Goal: Task Accomplishment & Management: Manage account settings

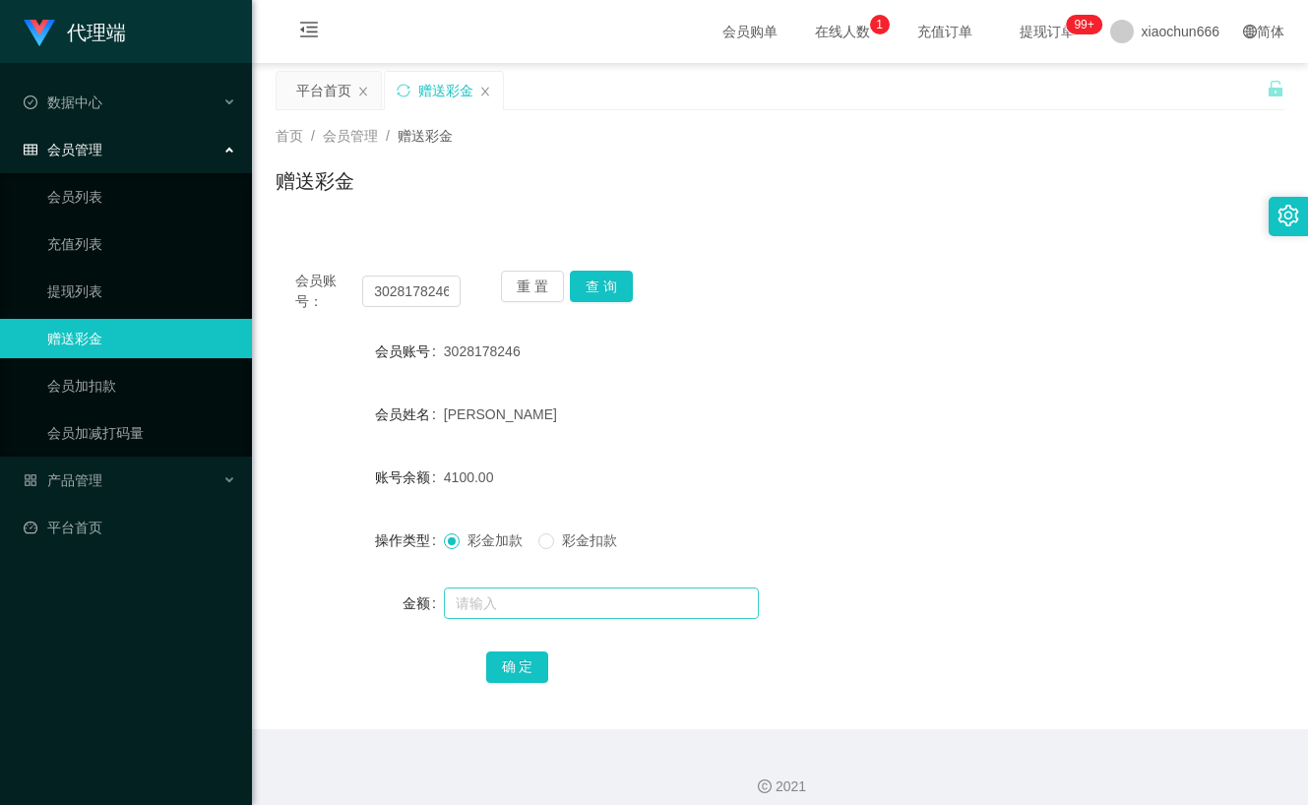
click at [507, 605] on input "text" at bounding box center [601, 602] width 315 height 31
type input "1000"
click at [532, 674] on button "确 定" at bounding box center [517, 666] width 63 height 31
click at [603, 288] on button "查 询" at bounding box center [601, 286] width 63 height 31
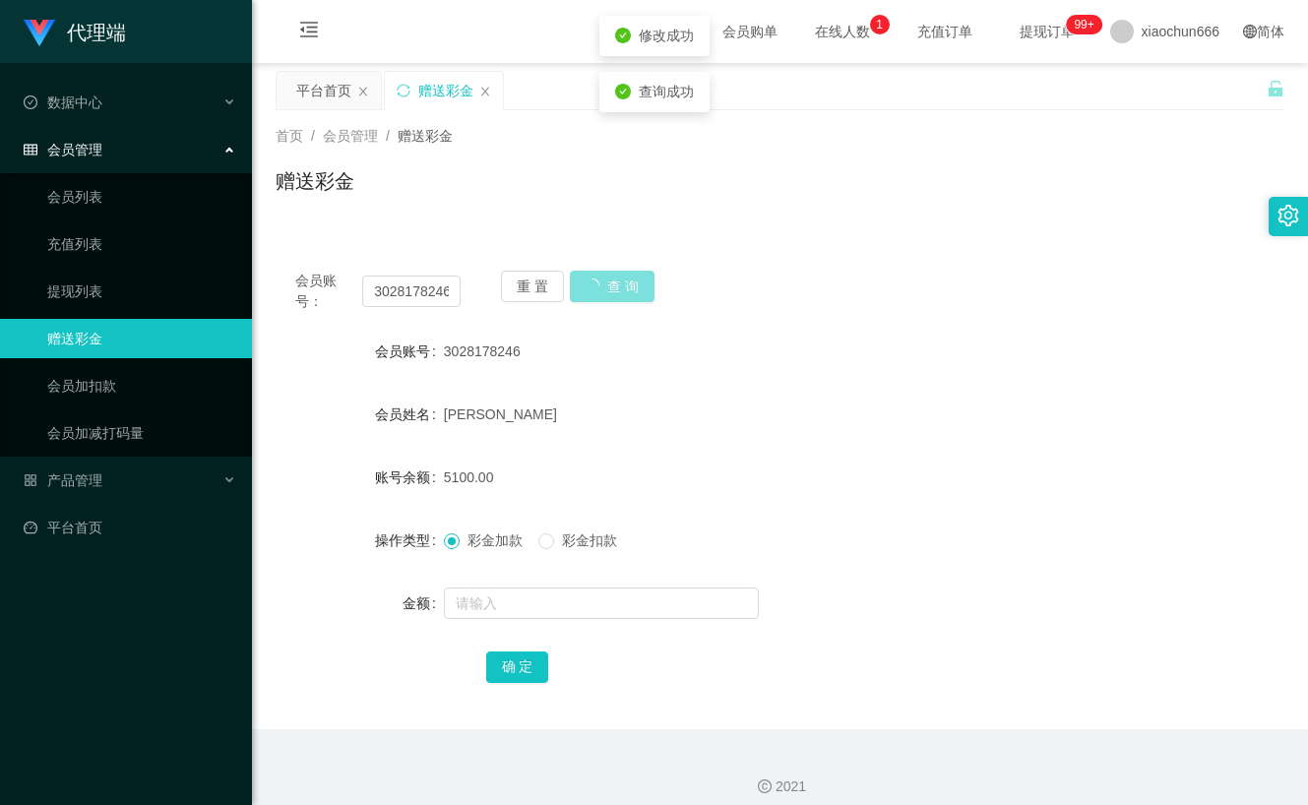
click at [603, 288] on button "查 询" at bounding box center [612, 286] width 85 height 31
click at [119, 483] on div "产品管理" at bounding box center [126, 479] width 252 height 39
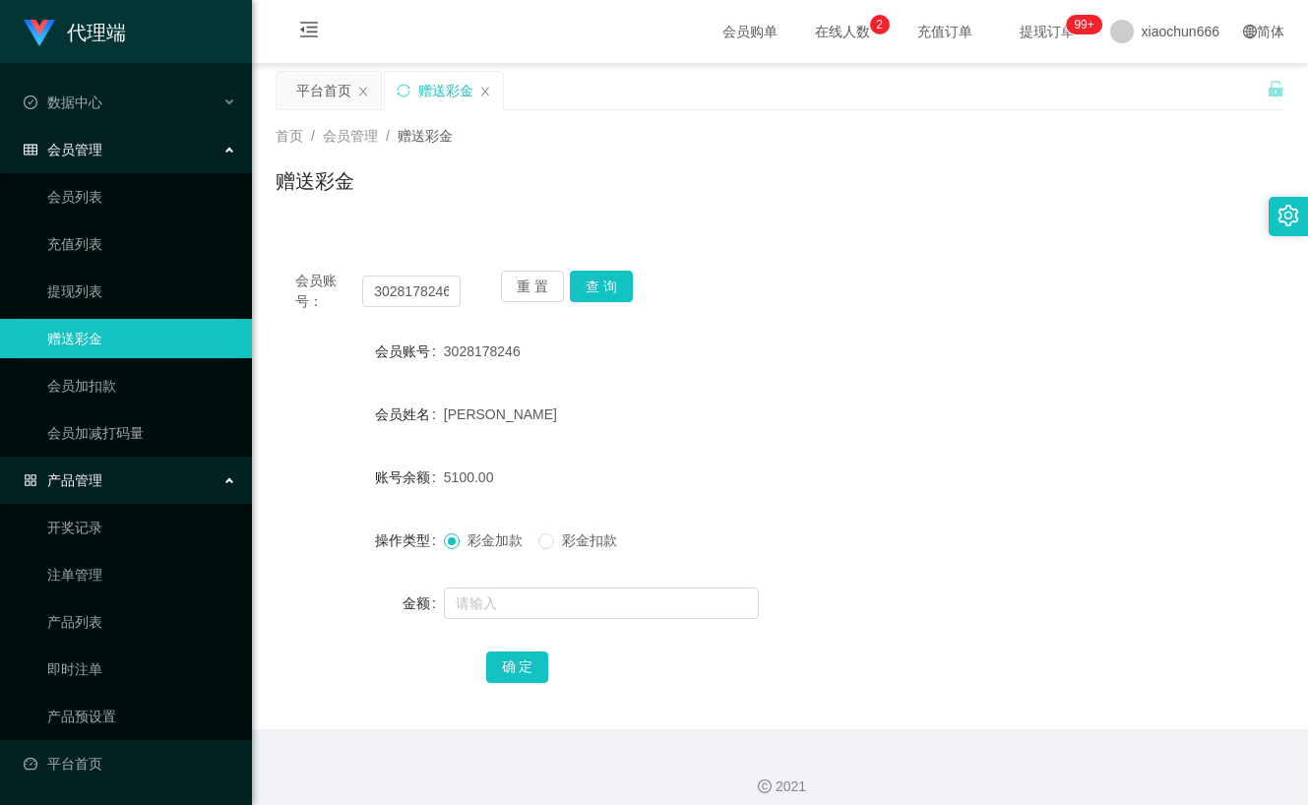
click at [79, 596] on ul "开奖记录 注单管理 产品列表 即时注单 产品预设置" at bounding box center [126, 622] width 252 height 236
click at [412, 295] on input "3028178246" at bounding box center [410, 290] width 97 height 31
click at [112, 587] on link "注单管理" at bounding box center [141, 574] width 189 height 39
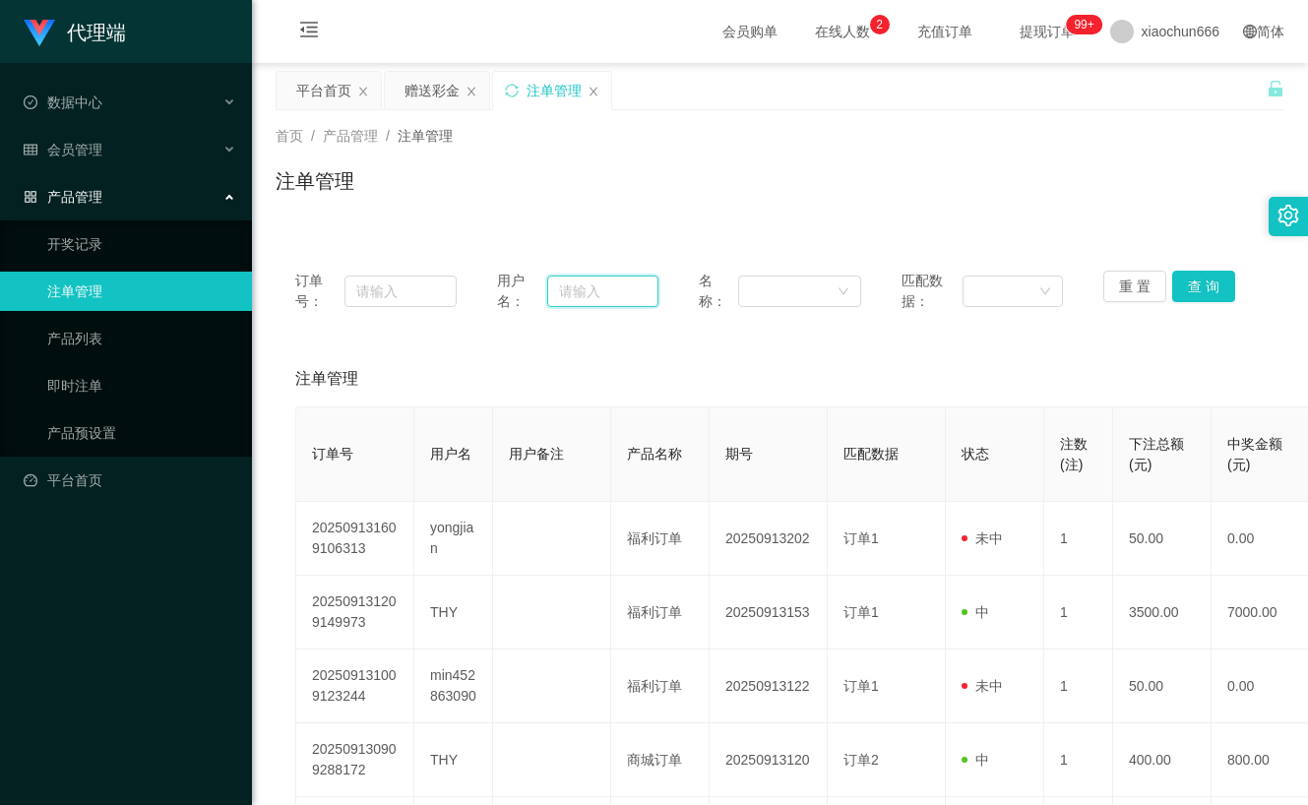
click at [603, 295] on input "text" at bounding box center [602, 290] width 111 height 31
paste input "3028178246"
type input "3028178246"
click at [1204, 282] on button "查 询" at bounding box center [1203, 286] width 63 height 31
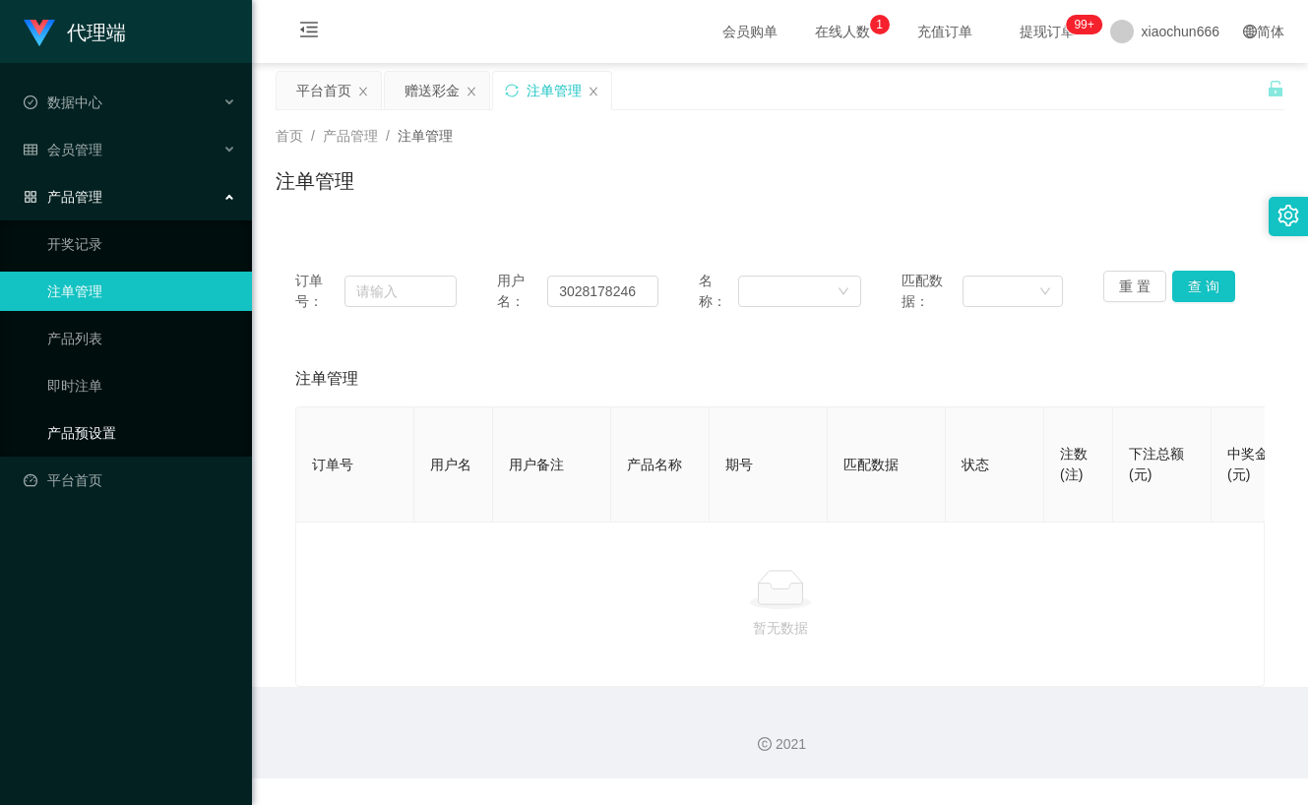
click at [88, 438] on link "产品预设置" at bounding box center [141, 432] width 189 height 39
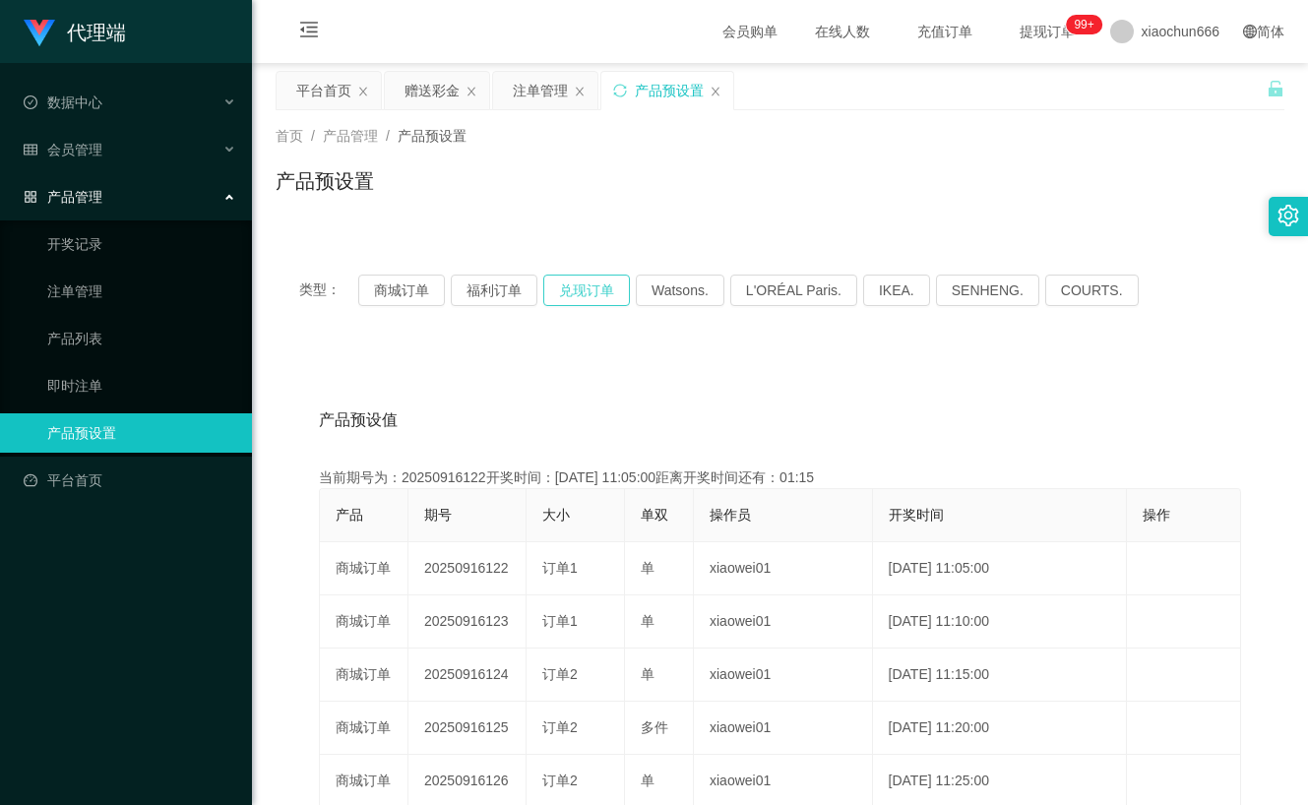
click at [569, 295] on button "兑现订单" at bounding box center [586, 289] width 87 height 31
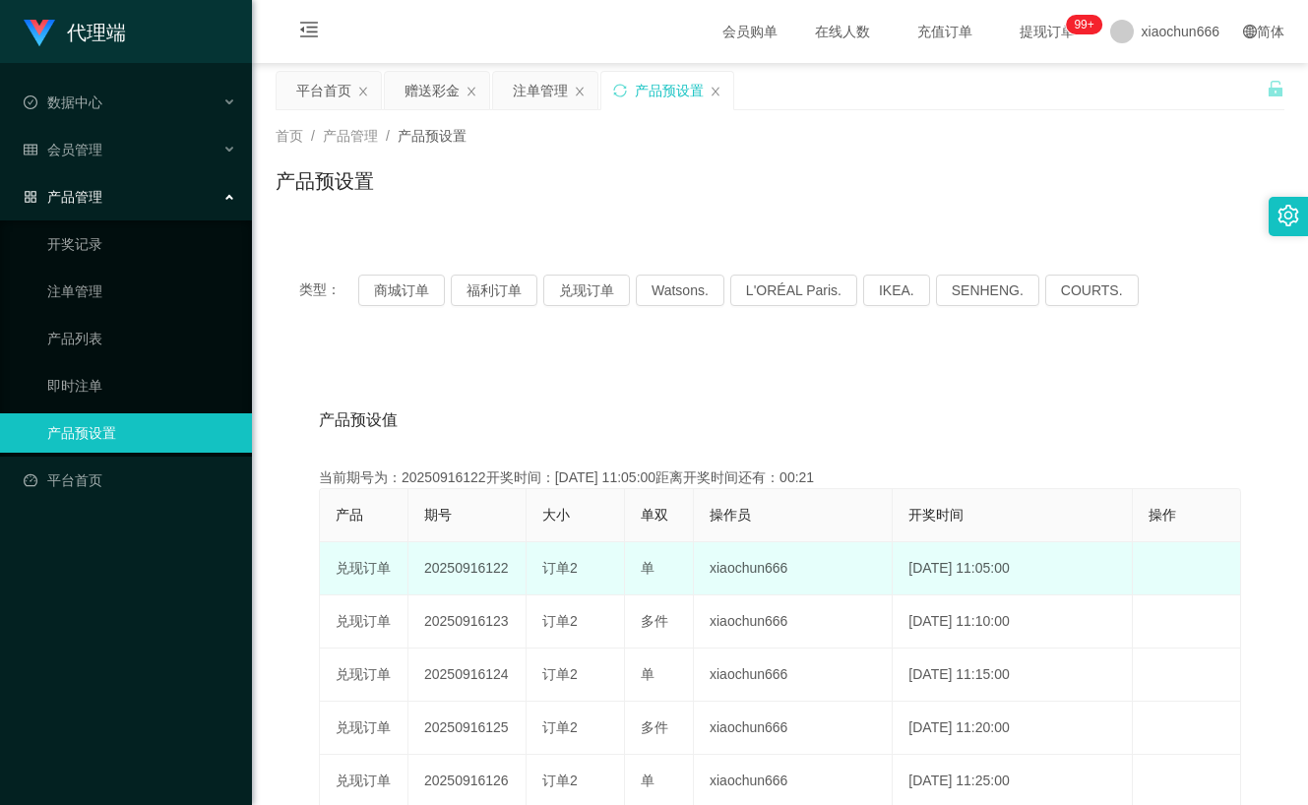
click at [478, 575] on td "20250916122" at bounding box center [467, 568] width 118 height 53
copy td "20250916122"
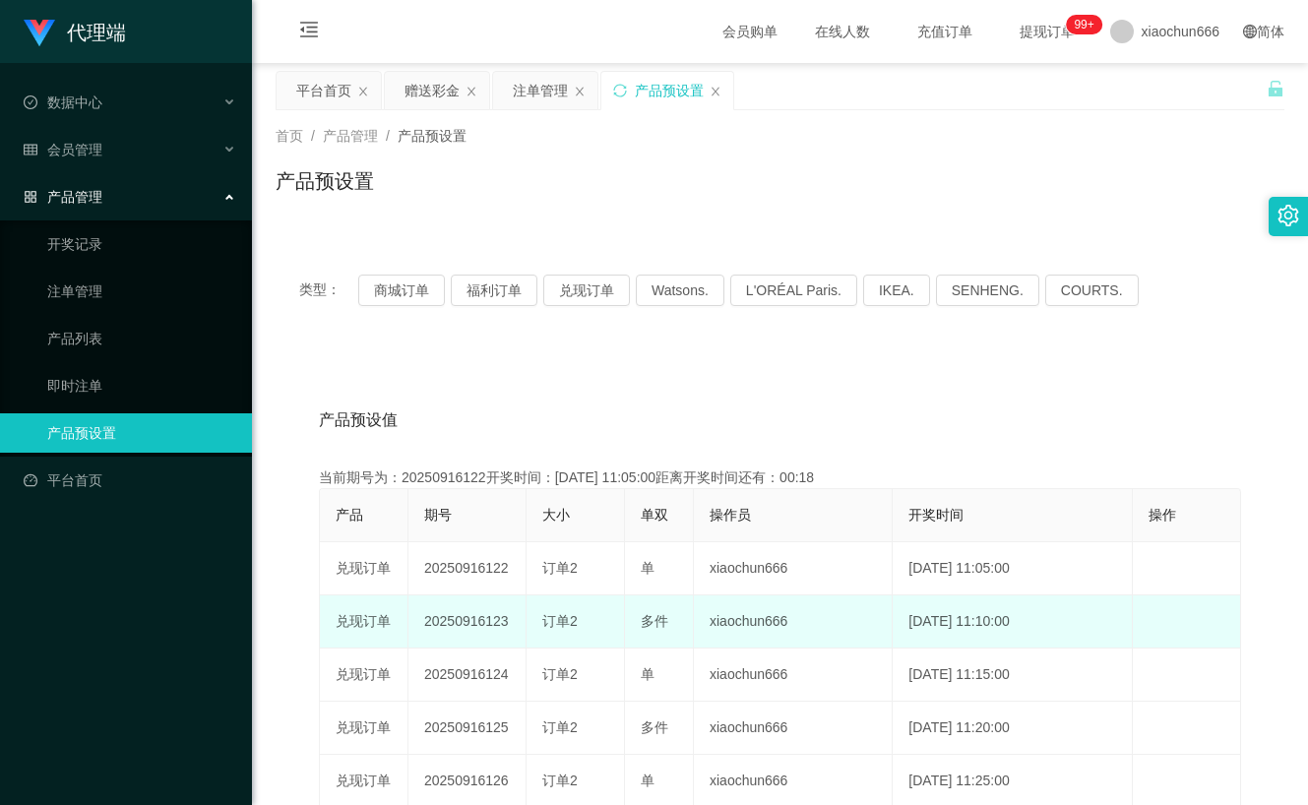
click at [486, 621] on td "20250916123" at bounding box center [467, 621] width 118 height 53
click at [486, 620] on td "20250916123" at bounding box center [467, 621] width 118 height 53
copy td "20250916123"
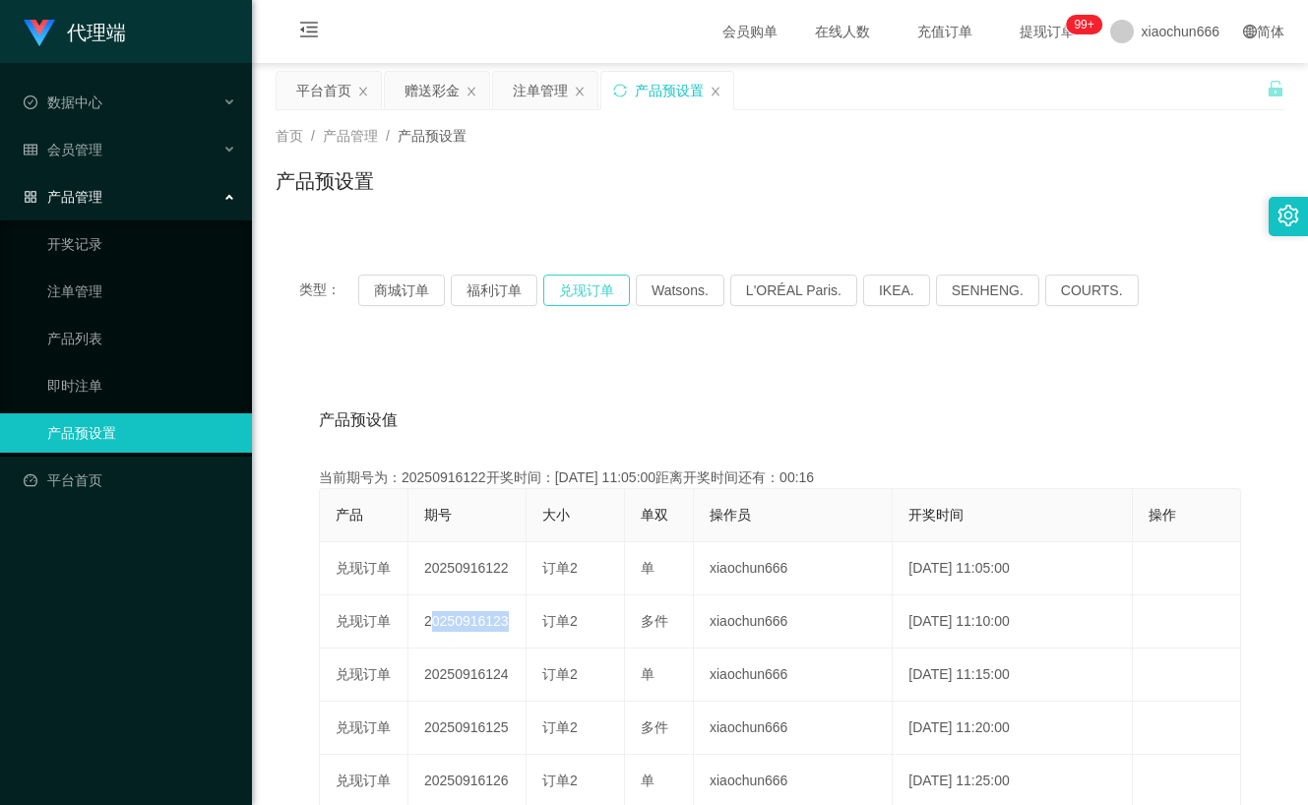
click at [603, 295] on button "兑现订单" at bounding box center [586, 289] width 87 height 31
click at [602, 287] on button "兑现订单" at bounding box center [586, 289] width 87 height 31
click at [612, 298] on button "兑现订单" at bounding box center [586, 289] width 87 height 31
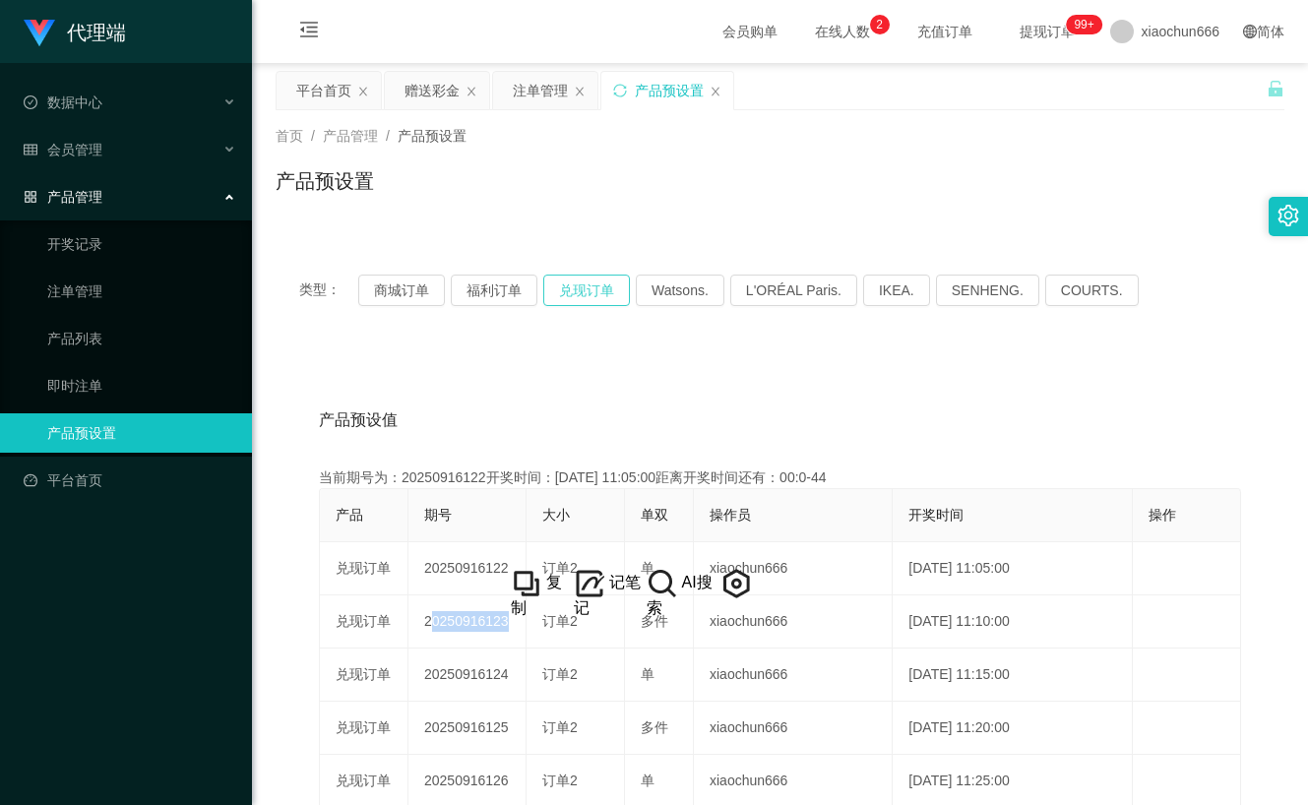
click at [588, 293] on button "兑现订单" at bounding box center [586, 289] width 87 height 31
click at [578, 290] on button "兑现订单" at bounding box center [586, 289] width 87 height 31
click at [101, 294] on link "注单管理" at bounding box center [141, 291] width 189 height 39
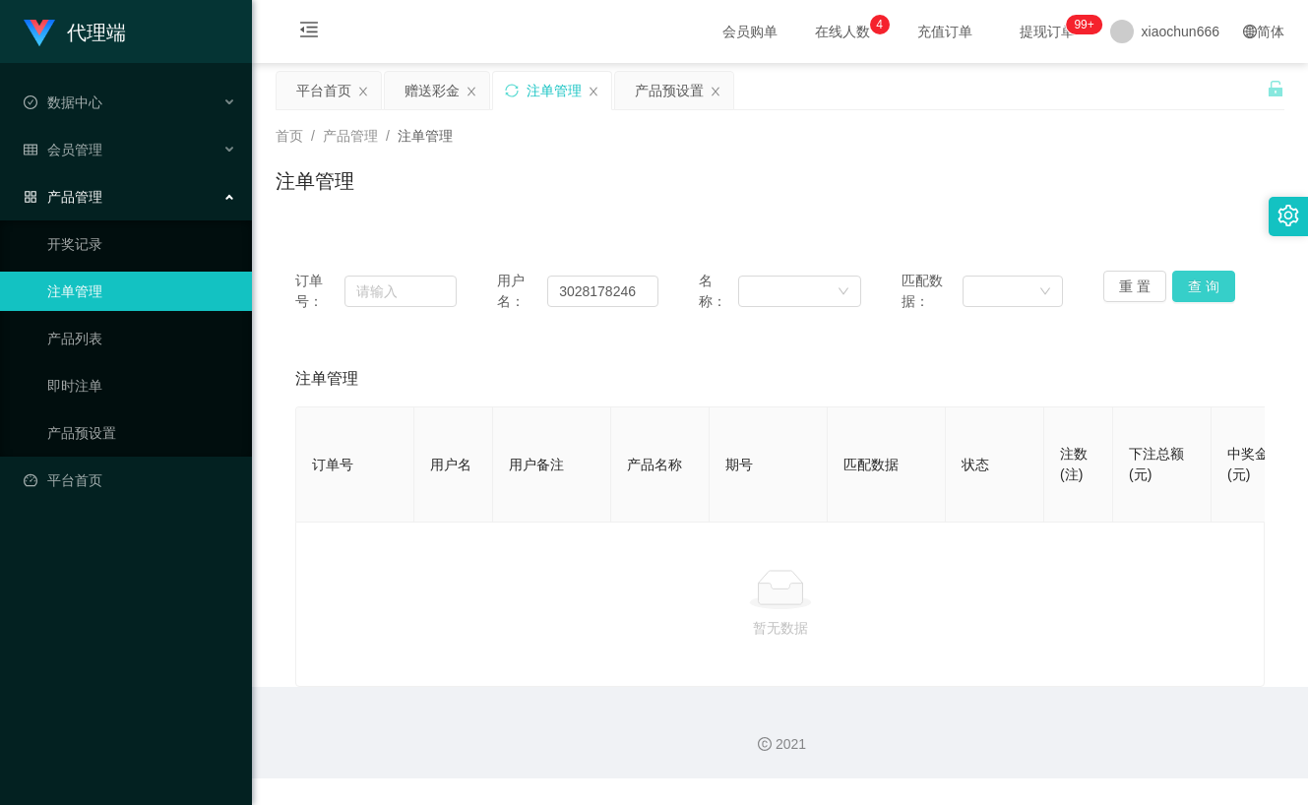
click at [1206, 276] on button "查 询" at bounding box center [1203, 286] width 63 height 31
click at [1205, 279] on button "查 询" at bounding box center [1203, 286] width 63 height 31
click at [1205, 279] on div "重 置 查 询" at bounding box center [1183, 291] width 161 height 41
click at [594, 290] on input "3028178246" at bounding box center [602, 290] width 111 height 31
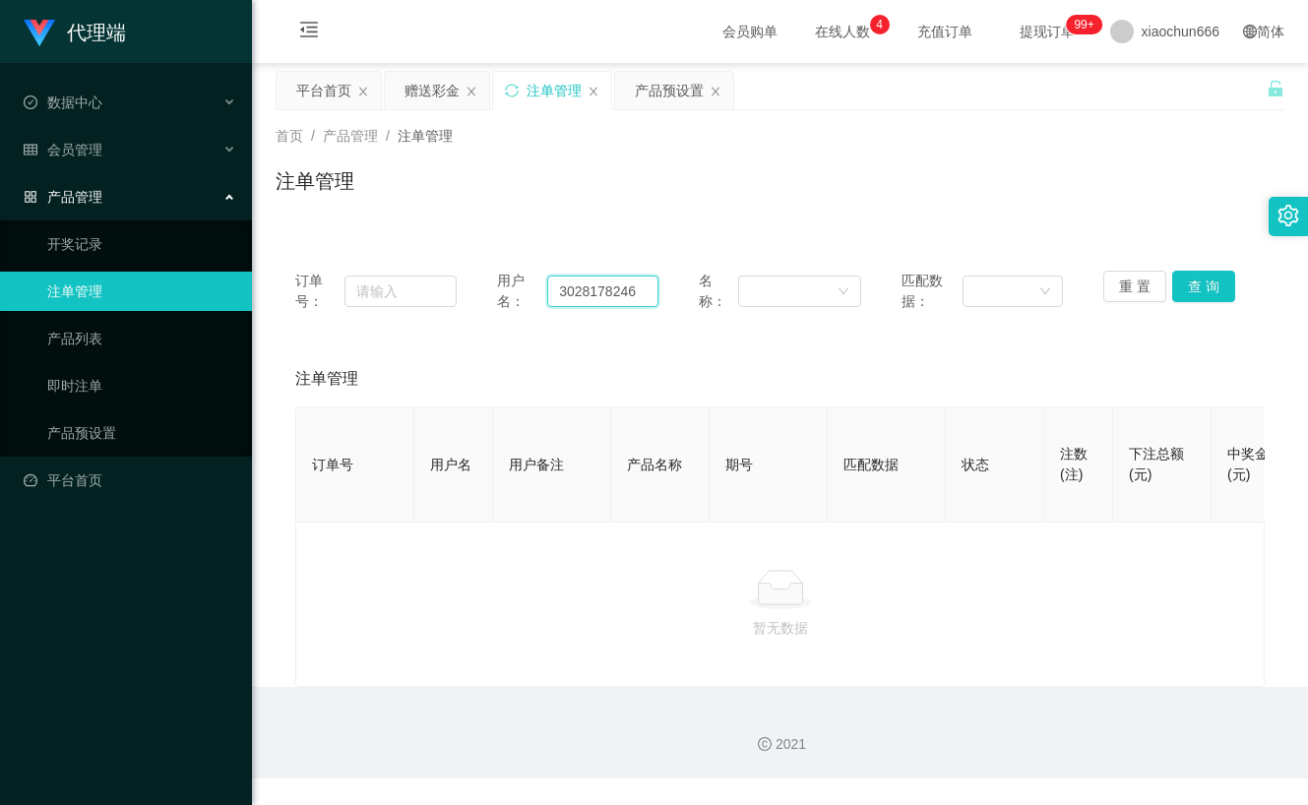
click at [594, 290] on input "3028178246" at bounding box center [602, 290] width 111 height 31
click at [1121, 284] on button "重 置" at bounding box center [1134, 286] width 63 height 31
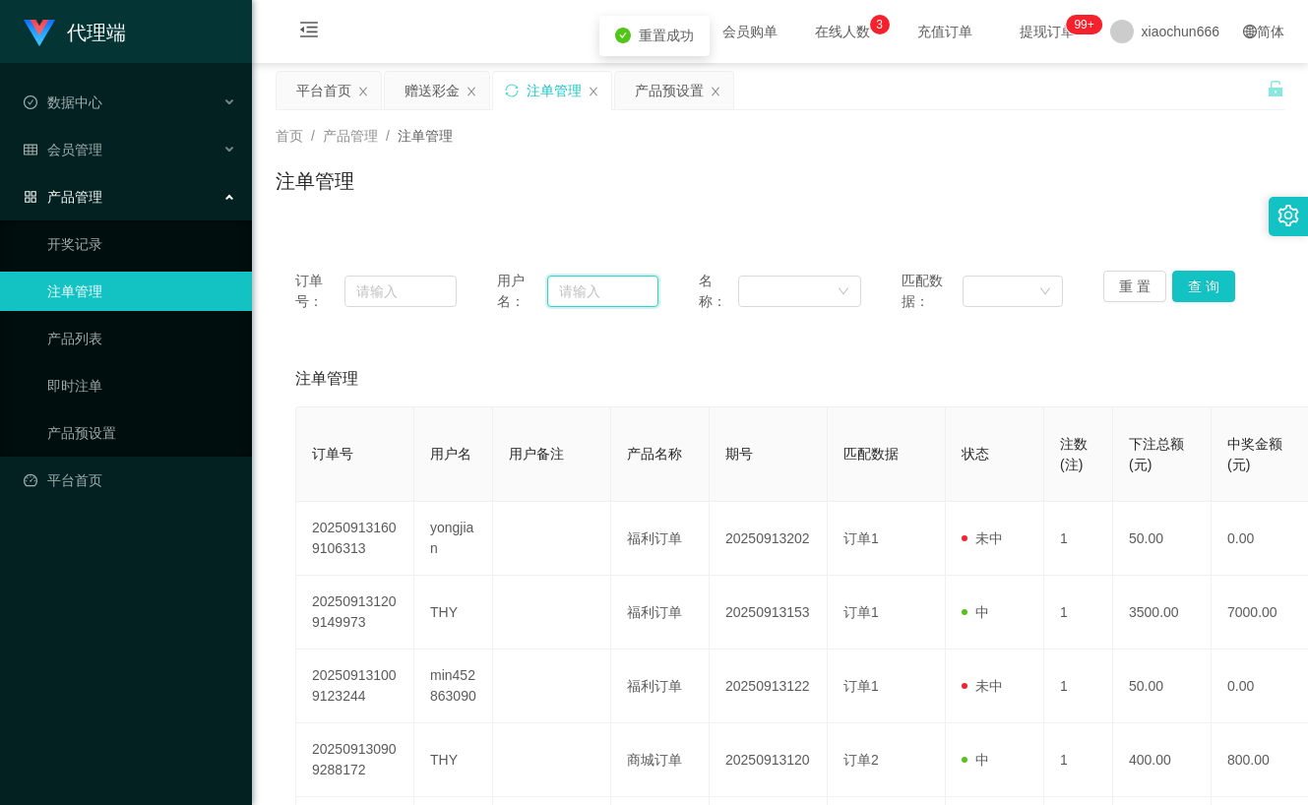
click at [597, 291] on input "text" at bounding box center [602, 290] width 111 height 31
paste input "3028178246"
type input "3028178246"
click at [1199, 293] on button "查 询" at bounding box center [1203, 286] width 63 height 31
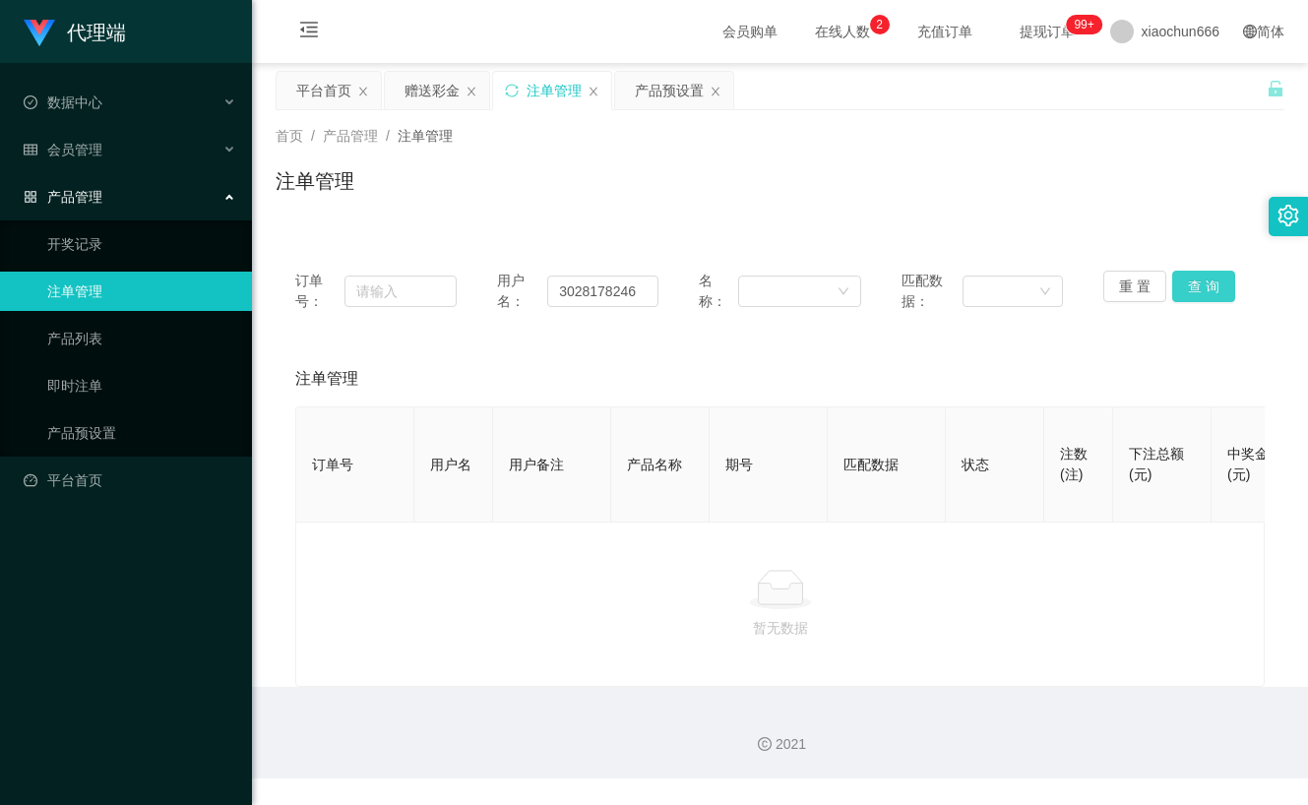
click at [1192, 288] on button "查 询" at bounding box center [1203, 286] width 63 height 31
click at [1192, 288] on div "重 置 查 询" at bounding box center [1183, 291] width 161 height 41
click at [1183, 296] on button "查 询" at bounding box center [1203, 286] width 63 height 31
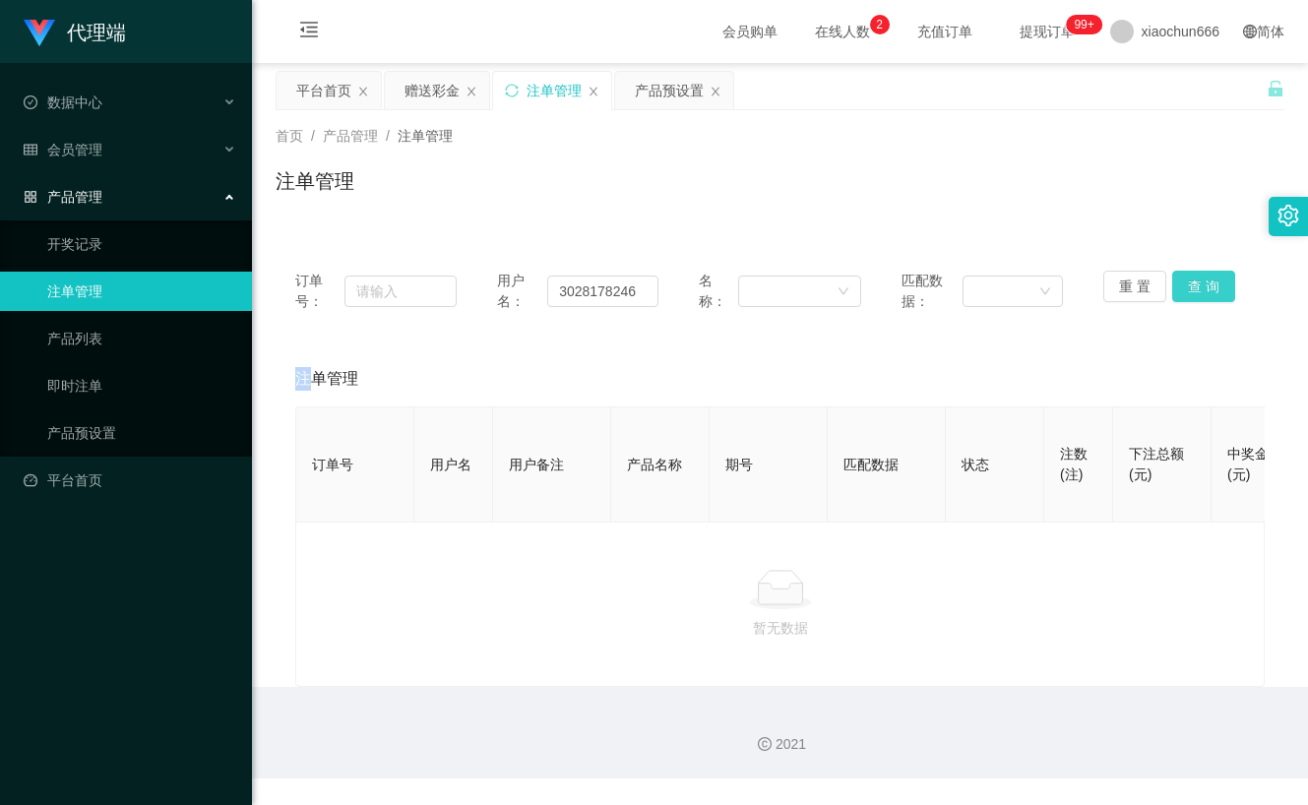
click at [1183, 295] on button "查 询" at bounding box center [1203, 286] width 63 height 31
click at [1183, 295] on div "重 置 查 询" at bounding box center [1183, 291] width 161 height 41
click at [1183, 295] on button "查 询" at bounding box center [1203, 286] width 63 height 31
click at [1194, 282] on button "查 询" at bounding box center [1203, 286] width 63 height 31
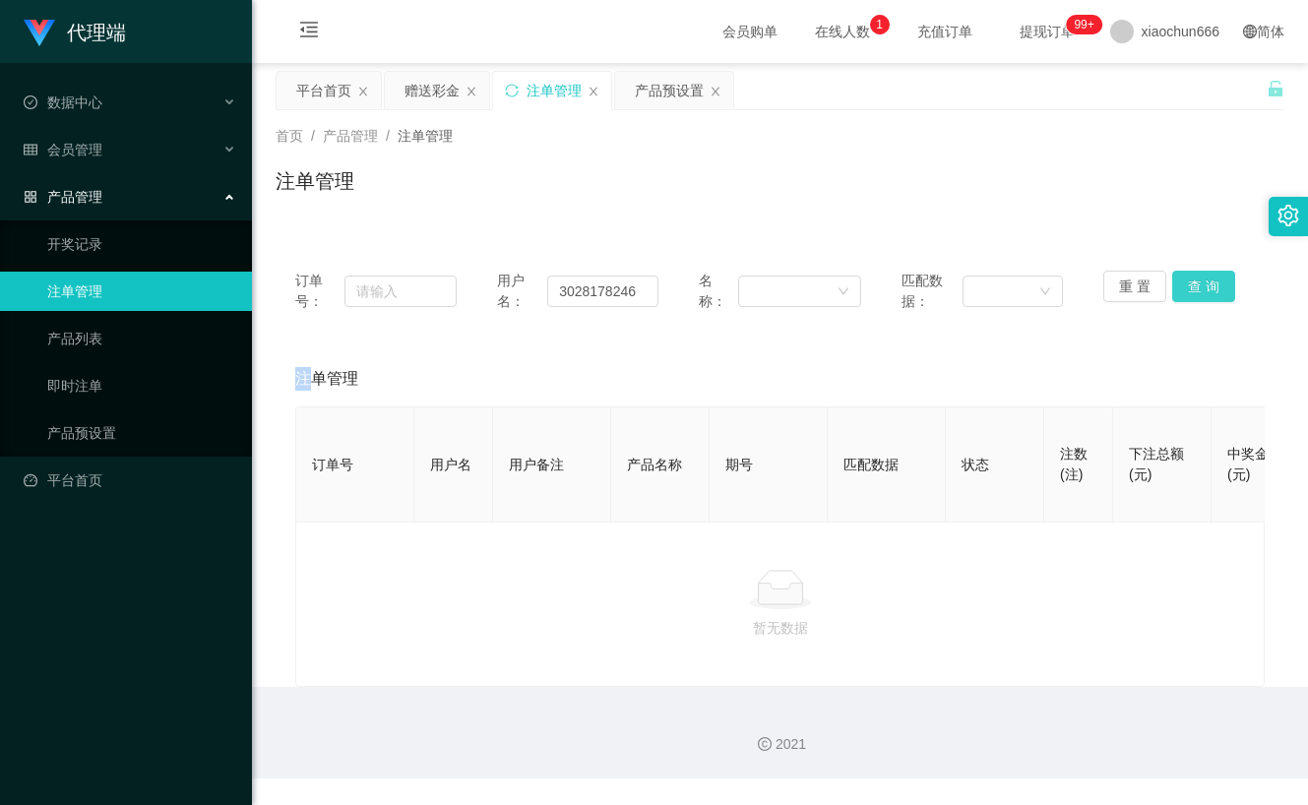
click at [1194, 282] on button "查 询" at bounding box center [1203, 286] width 63 height 31
click at [1194, 282] on div "重 置 查 询" at bounding box center [1183, 291] width 161 height 41
click at [1194, 282] on button "查 询" at bounding box center [1203, 286] width 63 height 31
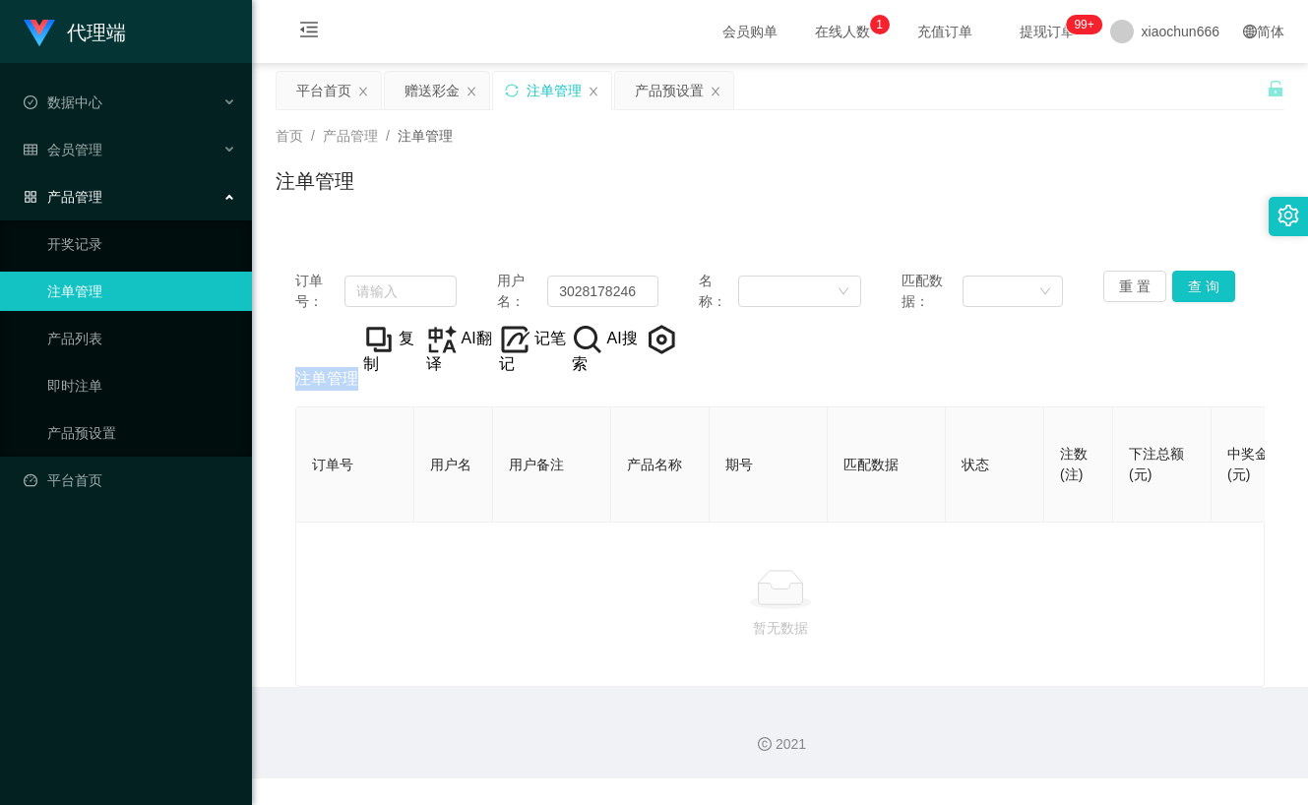
click at [892, 360] on div "注单管理" at bounding box center [779, 378] width 969 height 55
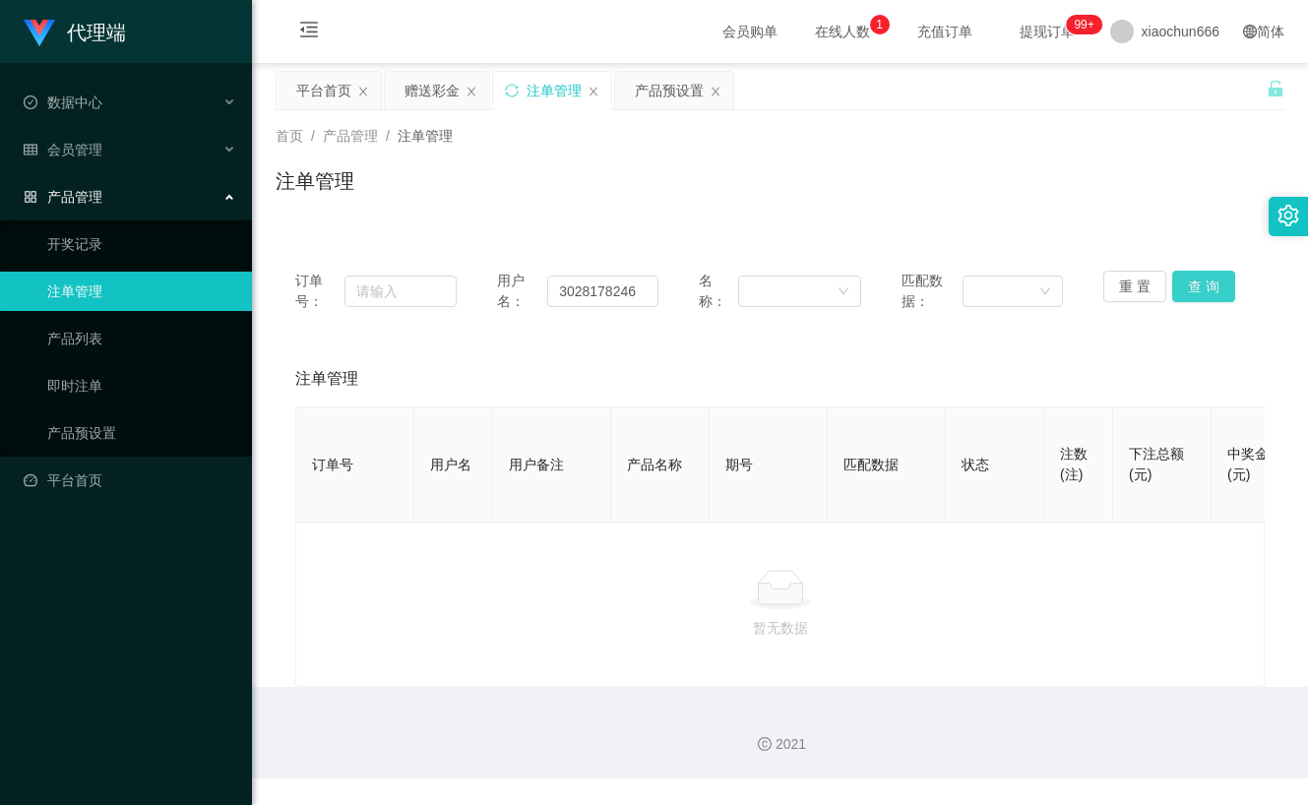
click at [1197, 286] on button "查 询" at bounding box center [1203, 286] width 63 height 31
click at [91, 341] on link "产品列表" at bounding box center [141, 338] width 189 height 39
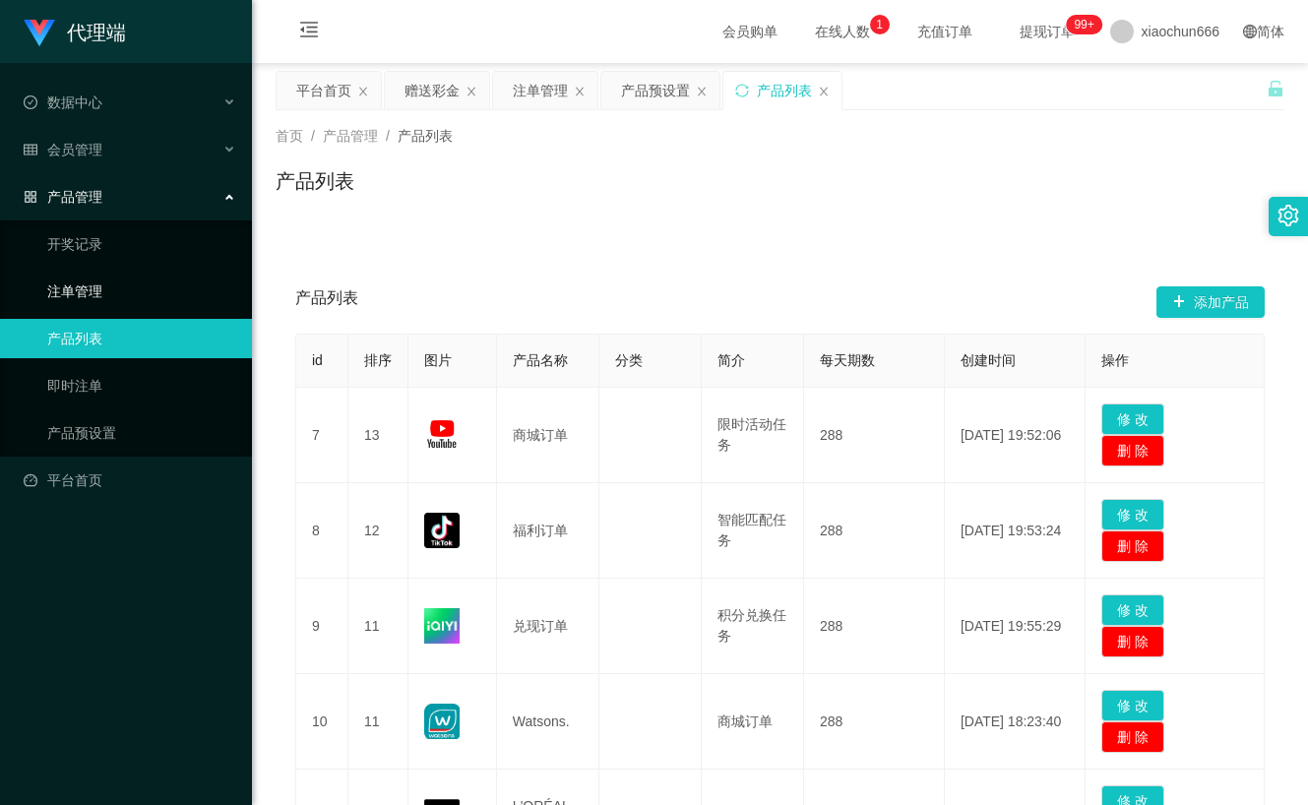
click at [92, 286] on link "注单管理" at bounding box center [141, 291] width 189 height 39
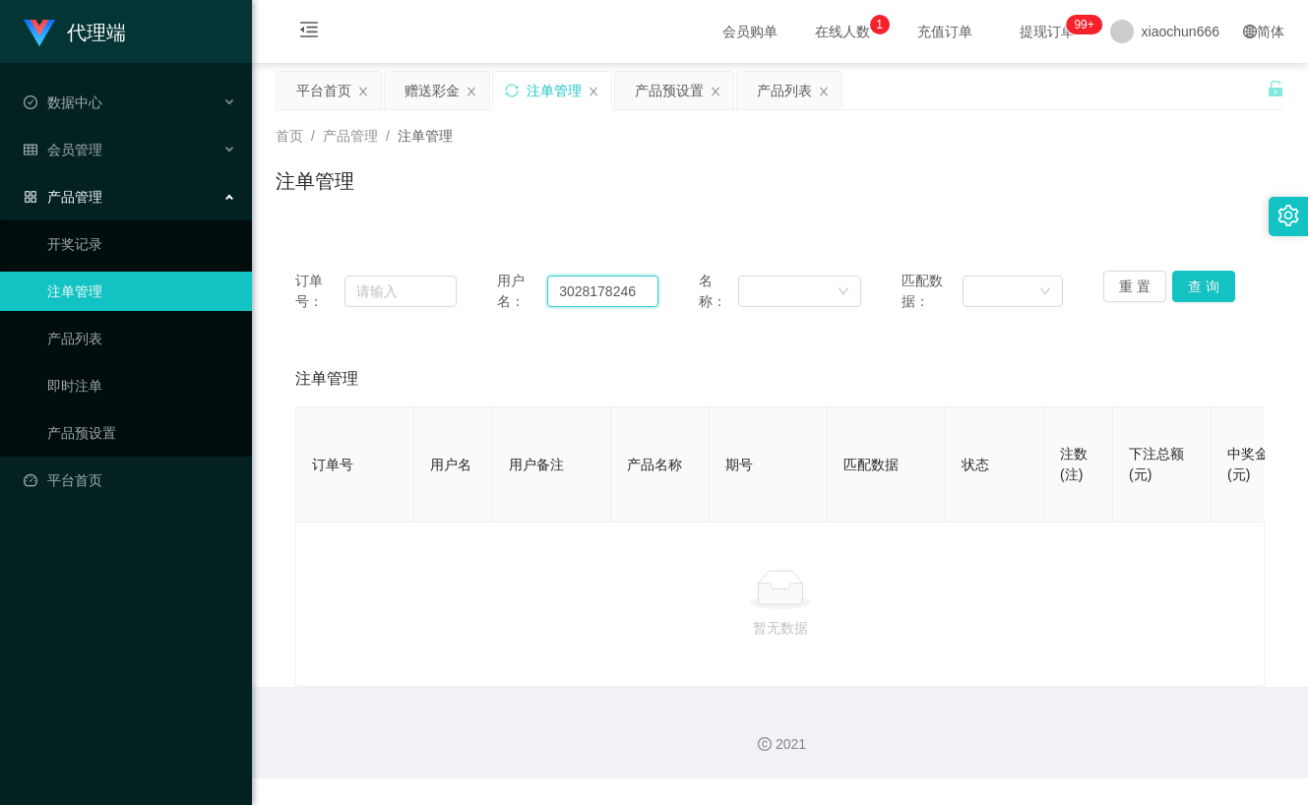
drag, startPoint x: 634, startPoint y: 288, endPoint x: 544, endPoint y: 294, distance: 89.7
click at [519, 292] on div "用户名： 3028178246" at bounding box center [577, 291] width 161 height 41
click at [1192, 280] on button "查 询" at bounding box center [1203, 286] width 63 height 31
click at [1191, 289] on button "查 询" at bounding box center [1203, 286] width 63 height 31
click at [1201, 274] on button "查 询" at bounding box center [1203, 286] width 63 height 31
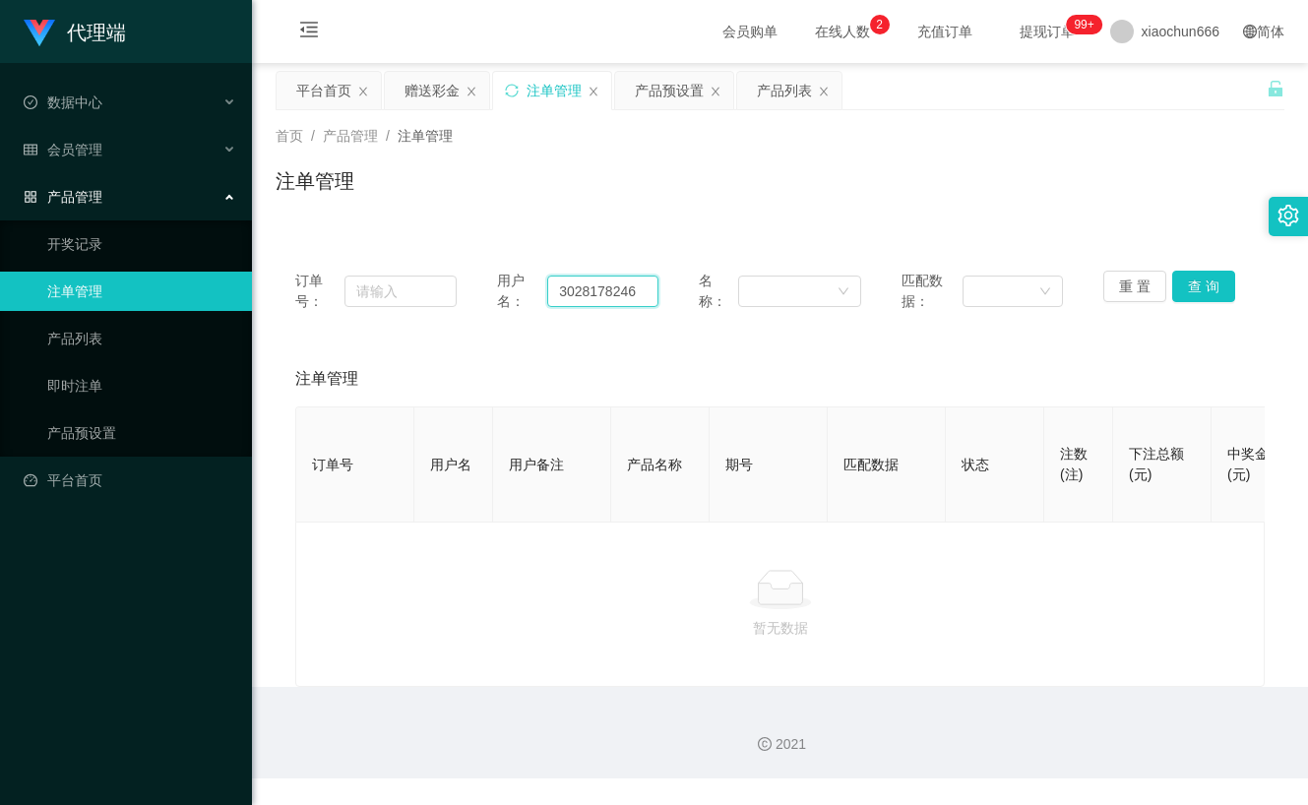
drag, startPoint x: 636, startPoint y: 289, endPoint x: 487, endPoint y: 295, distance: 148.7
click at [487, 295] on div "订单号： 用户名： 3028178246 名称： 匹配数据： 重 置 查 询" at bounding box center [779, 291] width 969 height 41
click at [1190, 290] on button "查 询" at bounding box center [1203, 286] width 63 height 31
click at [1190, 290] on div "重 置 查 询" at bounding box center [1183, 291] width 161 height 41
click at [1192, 289] on button "查 询" at bounding box center [1203, 286] width 63 height 31
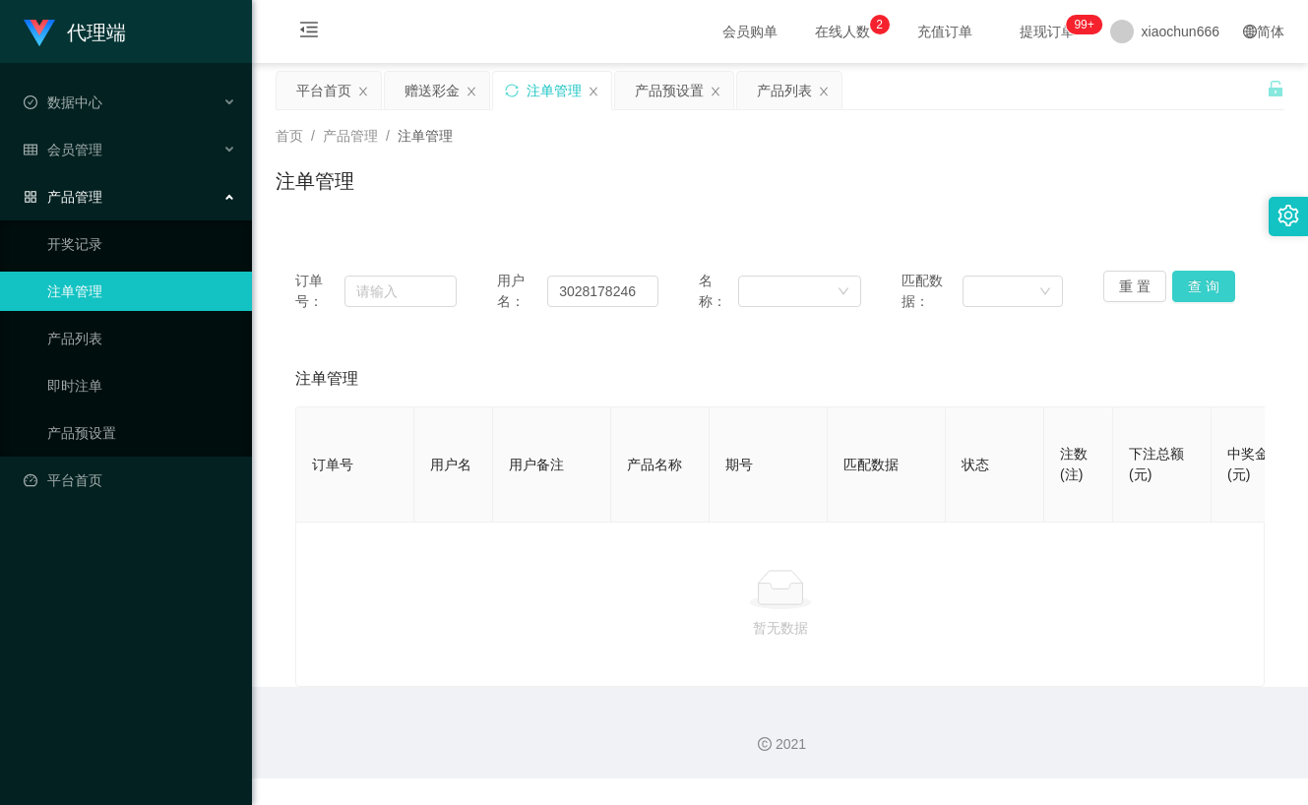
click at [1192, 289] on button "查 询" at bounding box center [1203, 286] width 63 height 31
click at [614, 293] on input "3028178246" at bounding box center [602, 290] width 111 height 31
drag, startPoint x: 1174, startPoint y: 287, endPoint x: 1186, endPoint y: 286, distance: 11.8
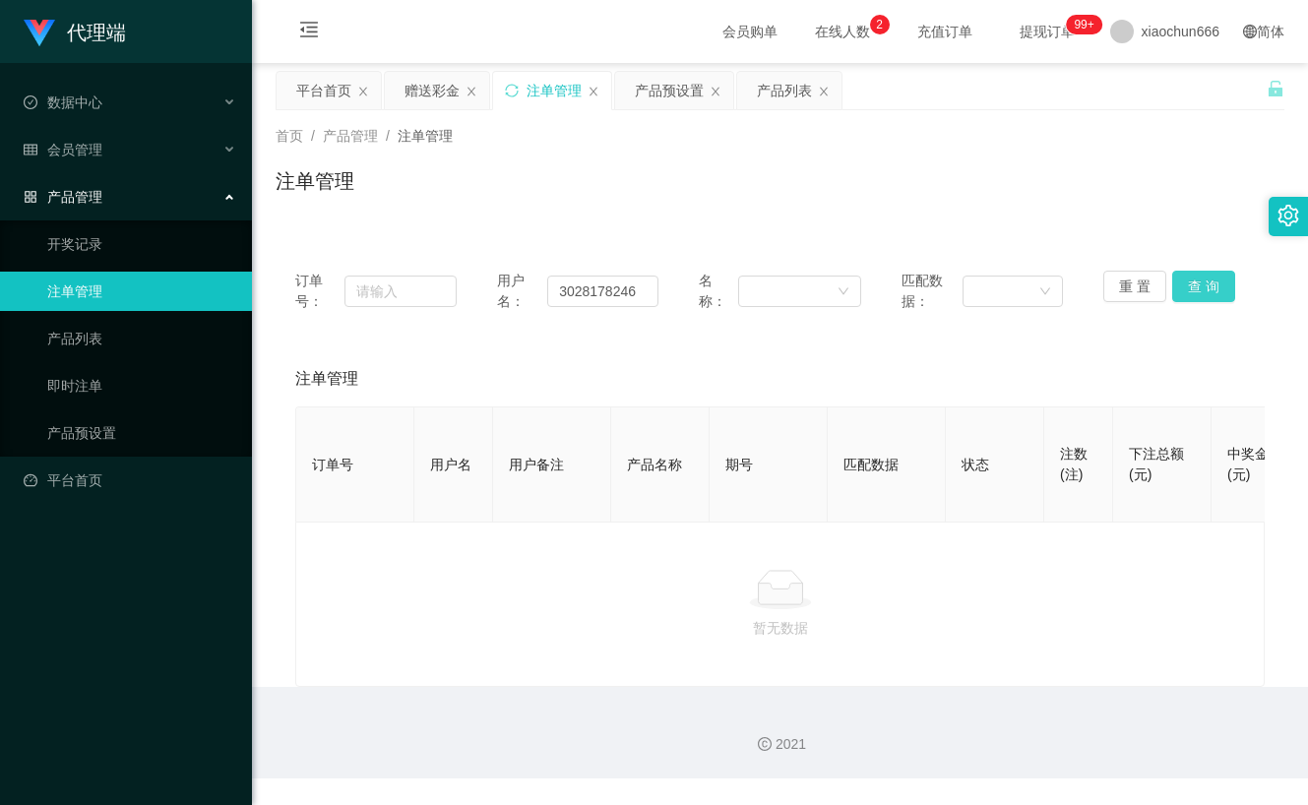
click at [1179, 288] on button "查 询" at bounding box center [1203, 286] width 63 height 31
click at [1191, 284] on div "重 置 查 询" at bounding box center [1183, 291] width 161 height 41
click at [1191, 284] on button "查 询" at bounding box center [1203, 286] width 63 height 31
click at [1191, 284] on div "重 置 查 询" at bounding box center [1183, 291] width 161 height 41
click at [108, 152] on div "会员管理" at bounding box center [126, 149] width 252 height 39
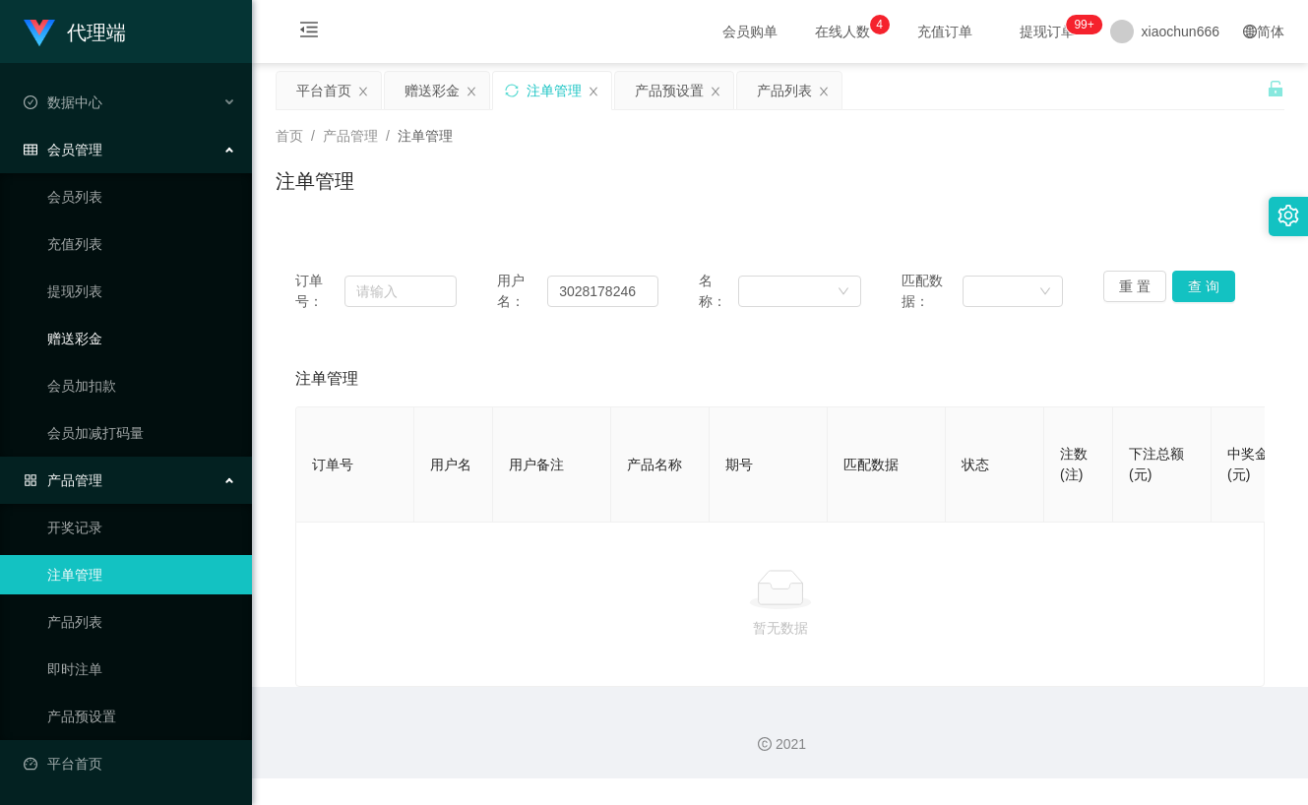
click at [109, 346] on link "赠送彩金" at bounding box center [141, 338] width 189 height 39
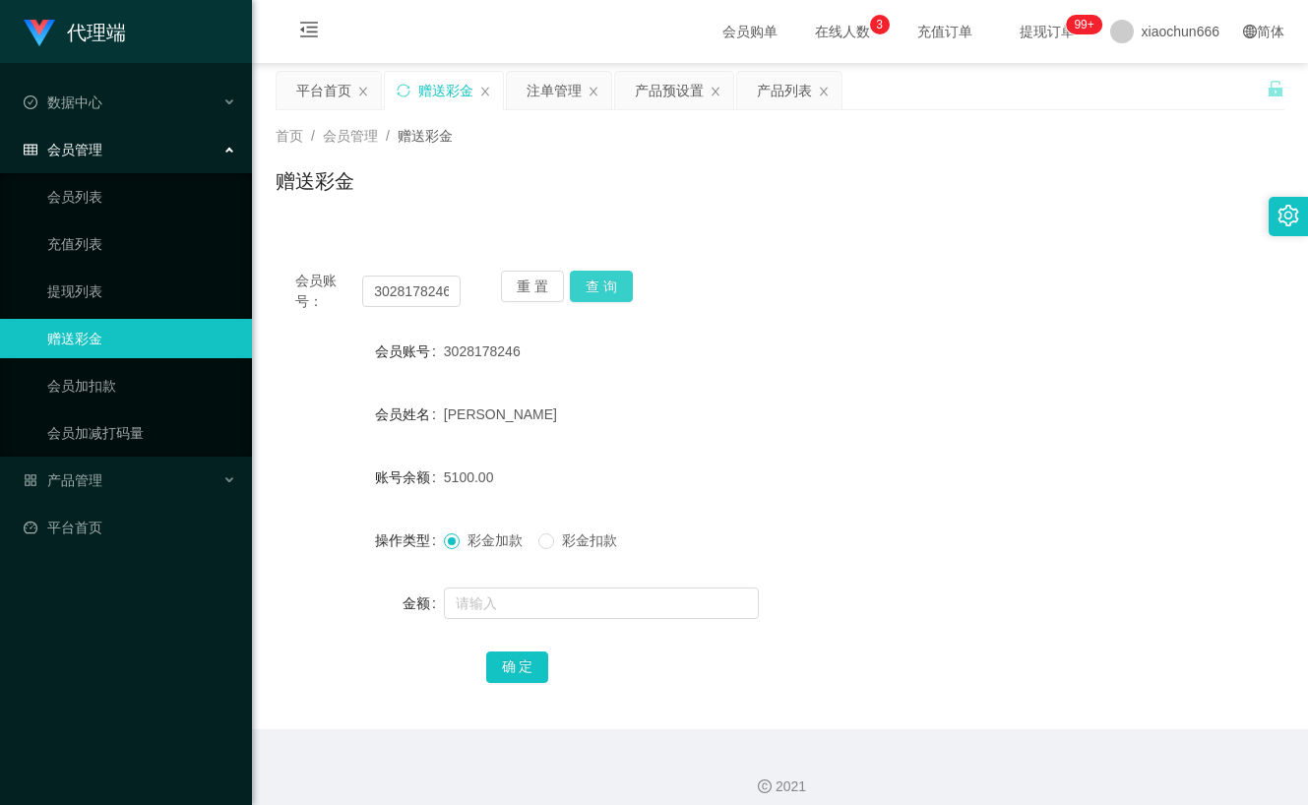
click at [612, 279] on button "查 询" at bounding box center [601, 286] width 63 height 31
click at [136, 486] on div "产品管理" at bounding box center [126, 479] width 252 height 39
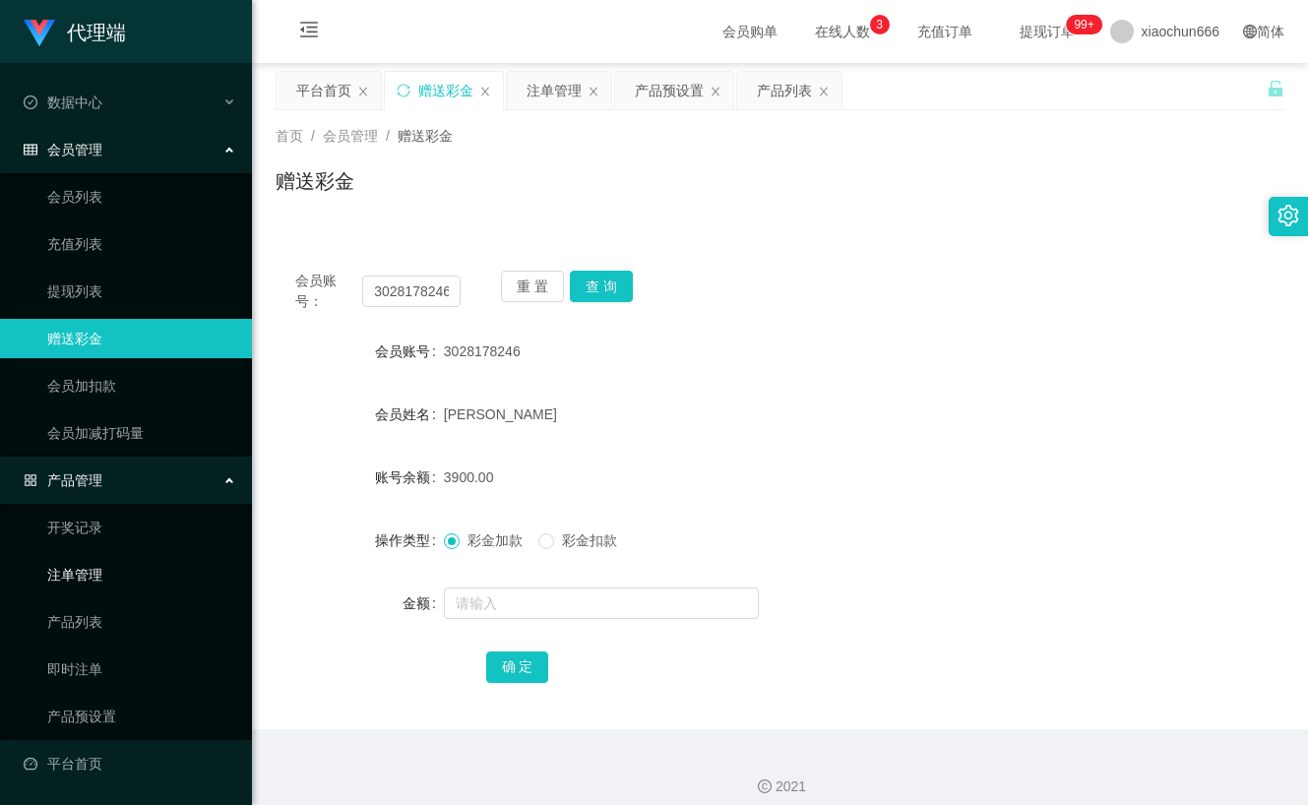
click at [139, 587] on link "注单管理" at bounding box center [141, 574] width 189 height 39
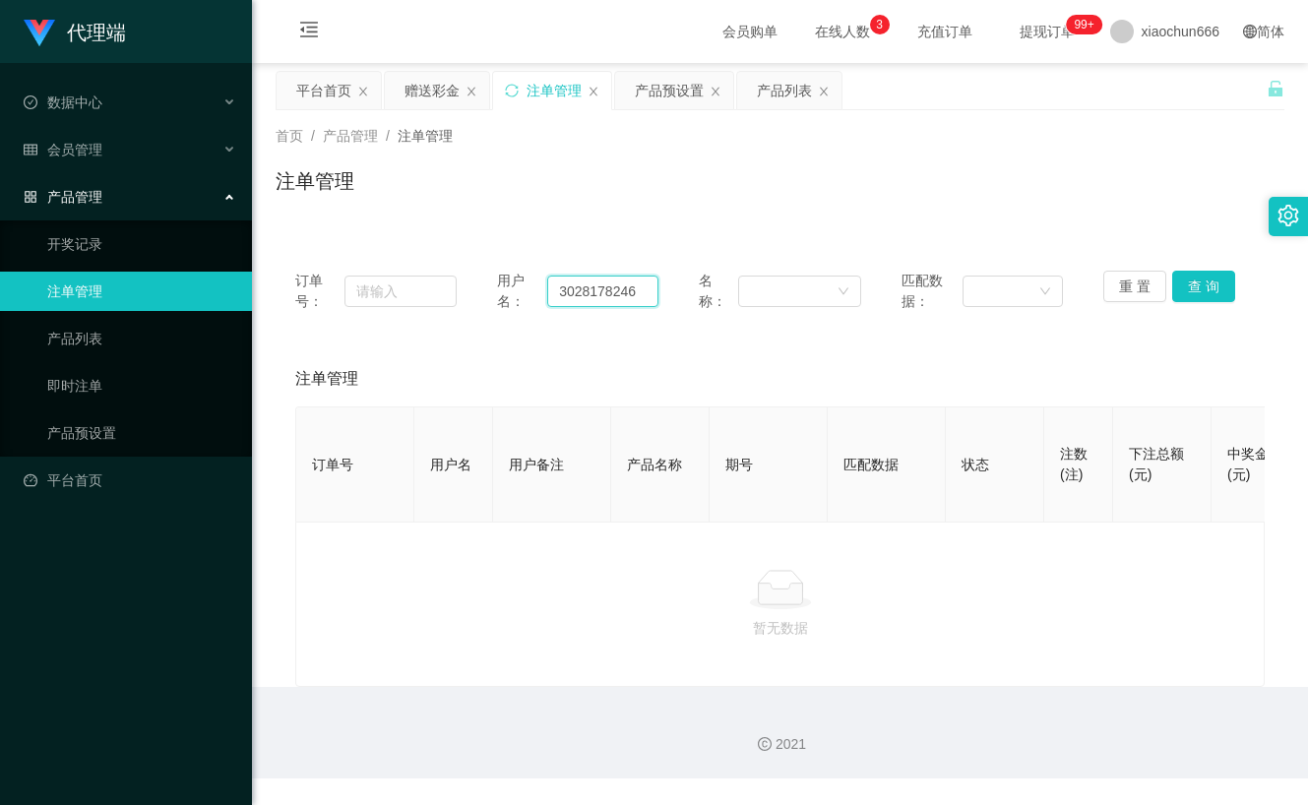
click at [640, 290] on input "3028178246" at bounding box center [602, 290] width 111 height 31
click at [1192, 276] on button "查 询" at bounding box center [1203, 286] width 63 height 31
click at [1192, 276] on div "重 置 查 询" at bounding box center [1183, 291] width 161 height 41
click at [1192, 276] on button "查 询" at bounding box center [1203, 286] width 63 height 31
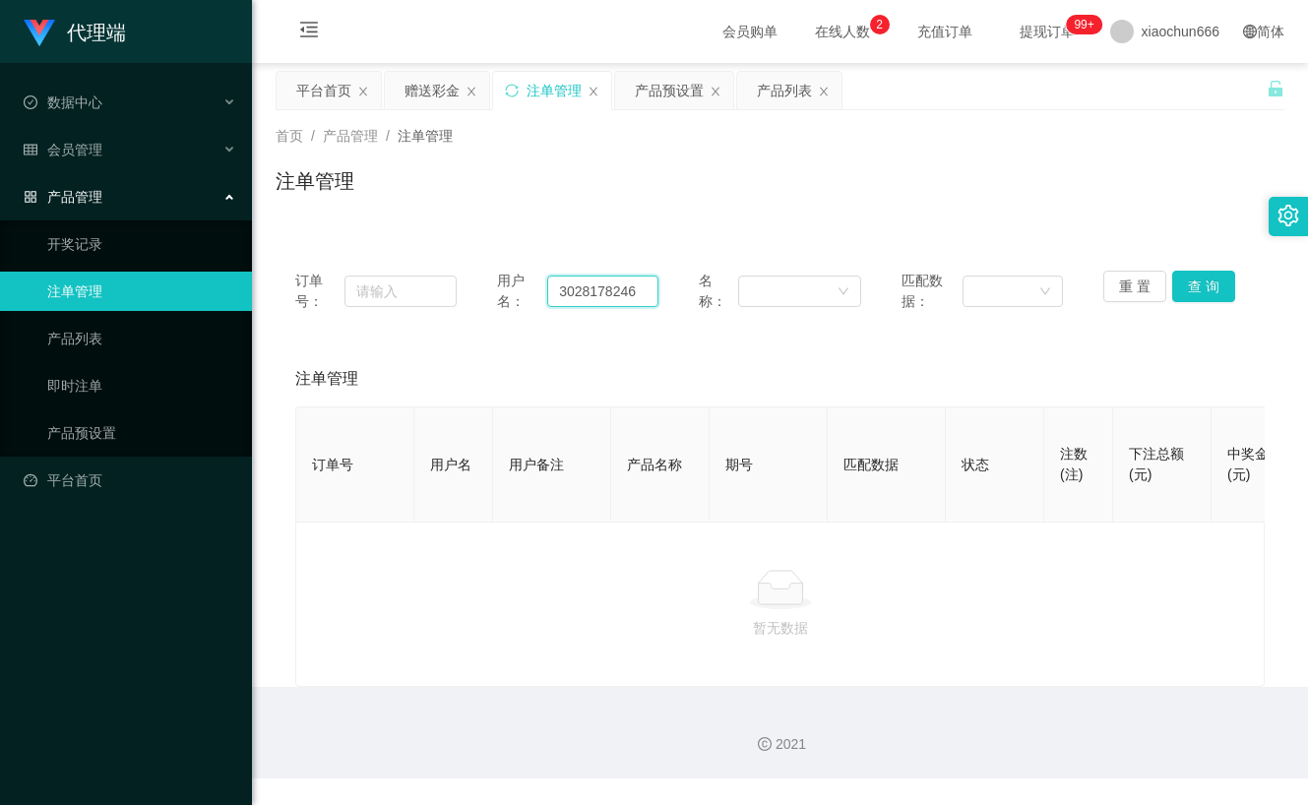
click at [599, 290] on input "3028178246" at bounding box center [602, 290] width 111 height 31
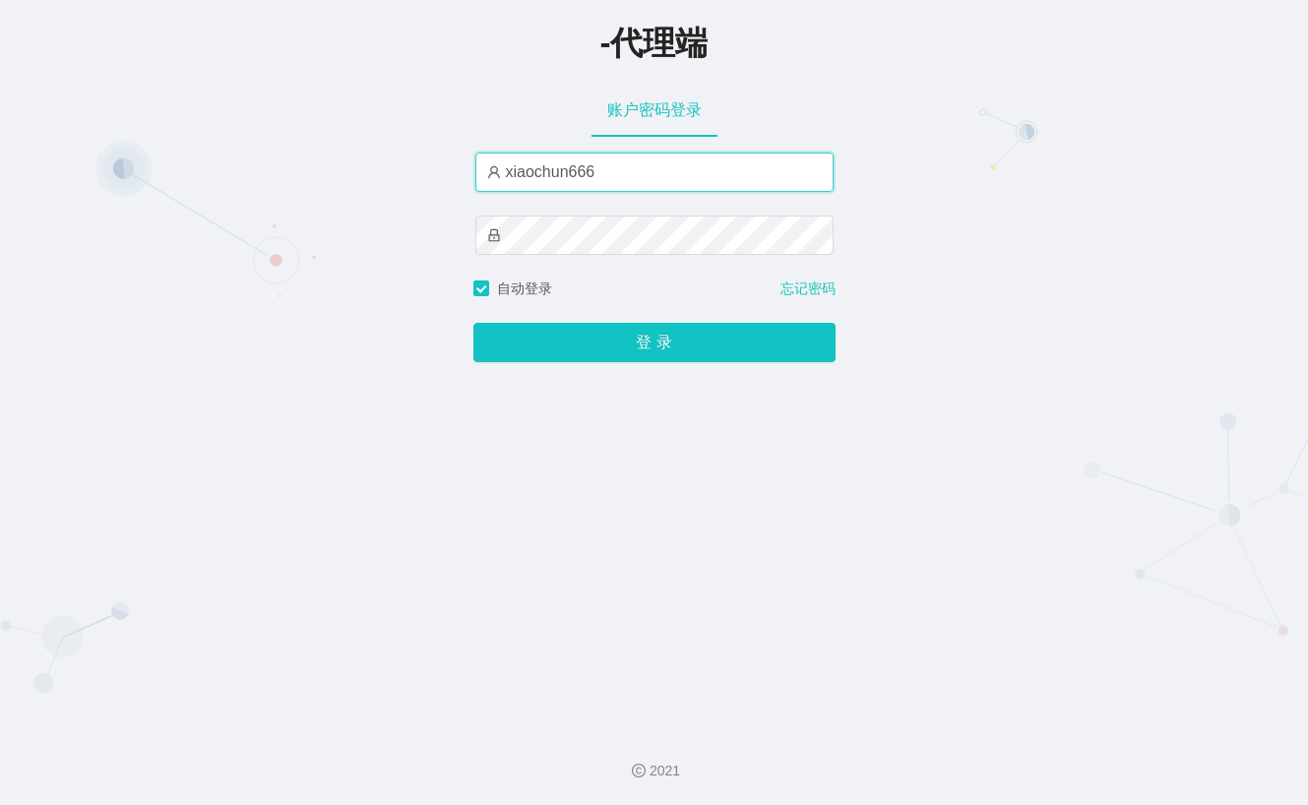
drag, startPoint x: 0, startPoint y: 0, endPoint x: 642, endPoint y: 180, distance: 667.2
click at [642, 180] on input "xiaochun666" at bounding box center [654, 171] width 358 height 39
type input "admin"
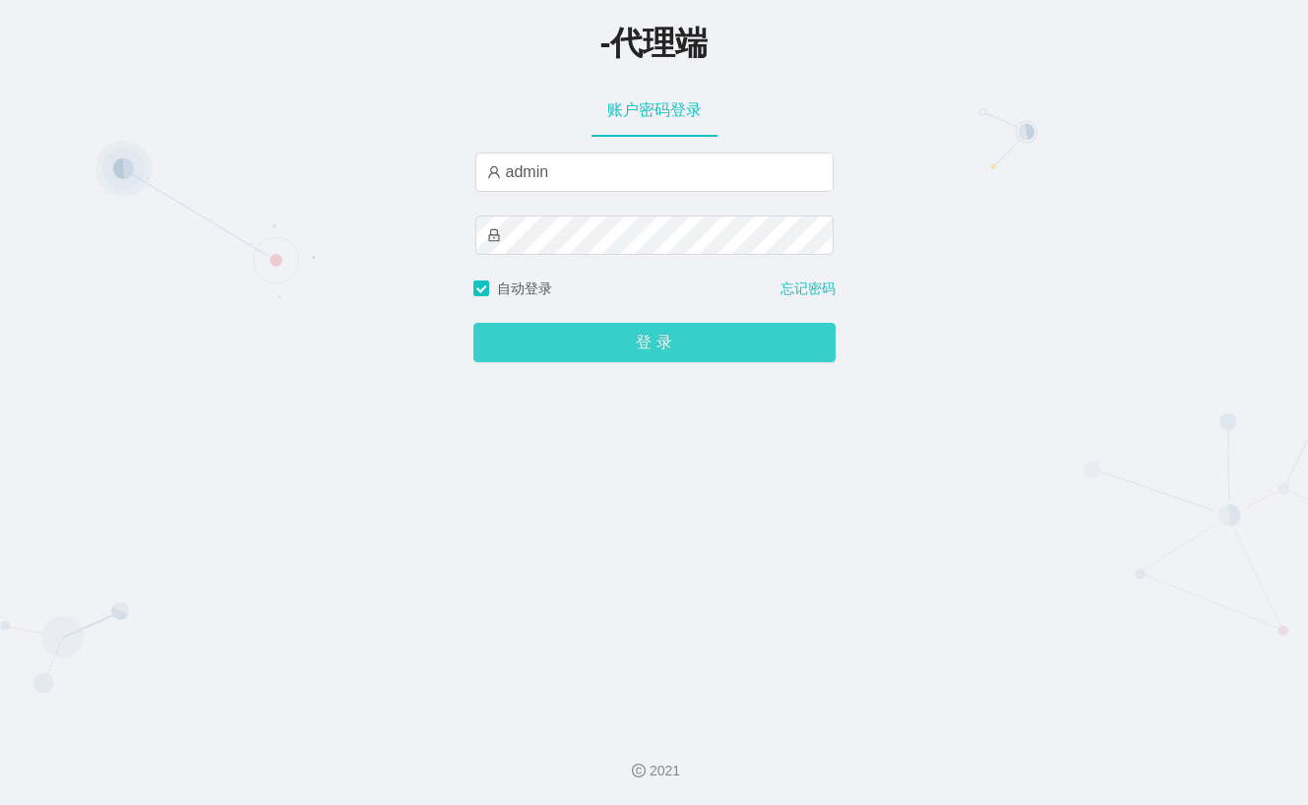
click at [652, 350] on button "登 录" at bounding box center [654, 342] width 362 height 39
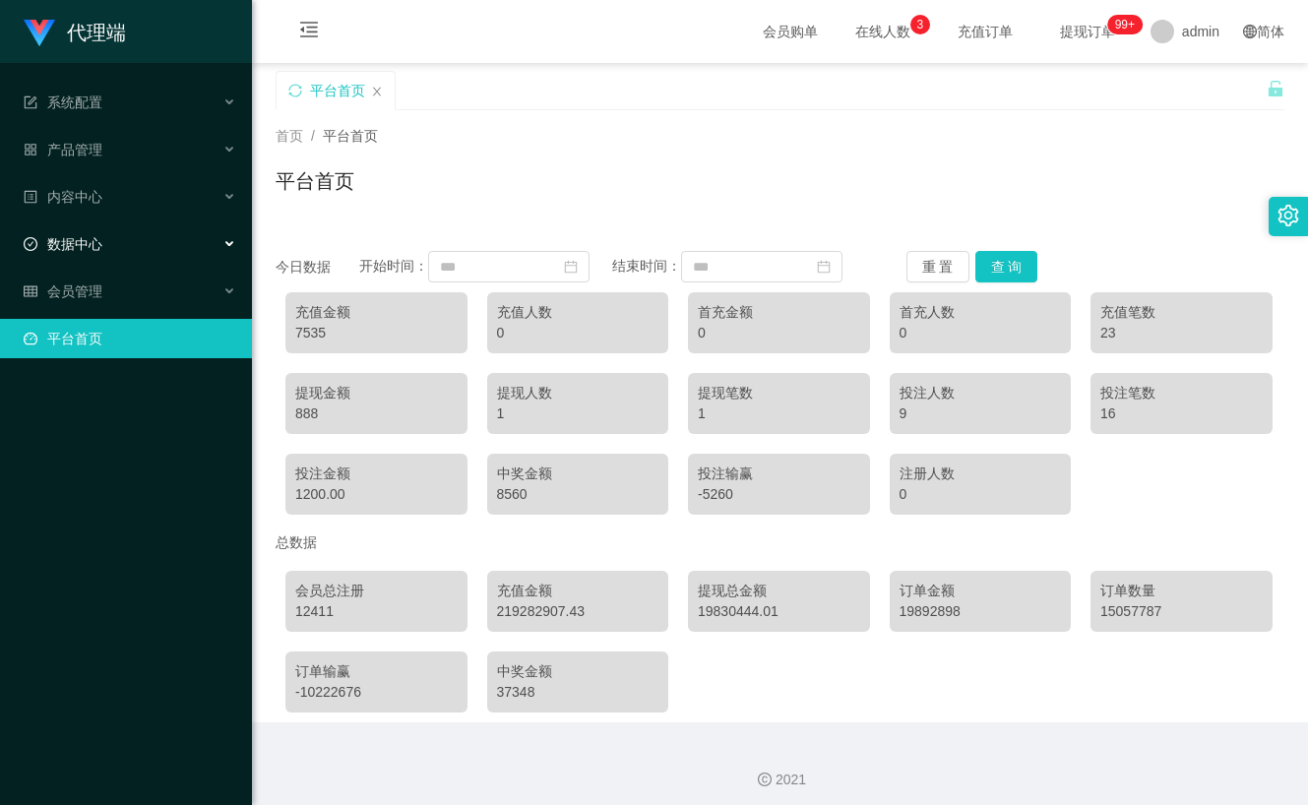
click at [82, 249] on span "数据中心" at bounding box center [63, 244] width 79 height 16
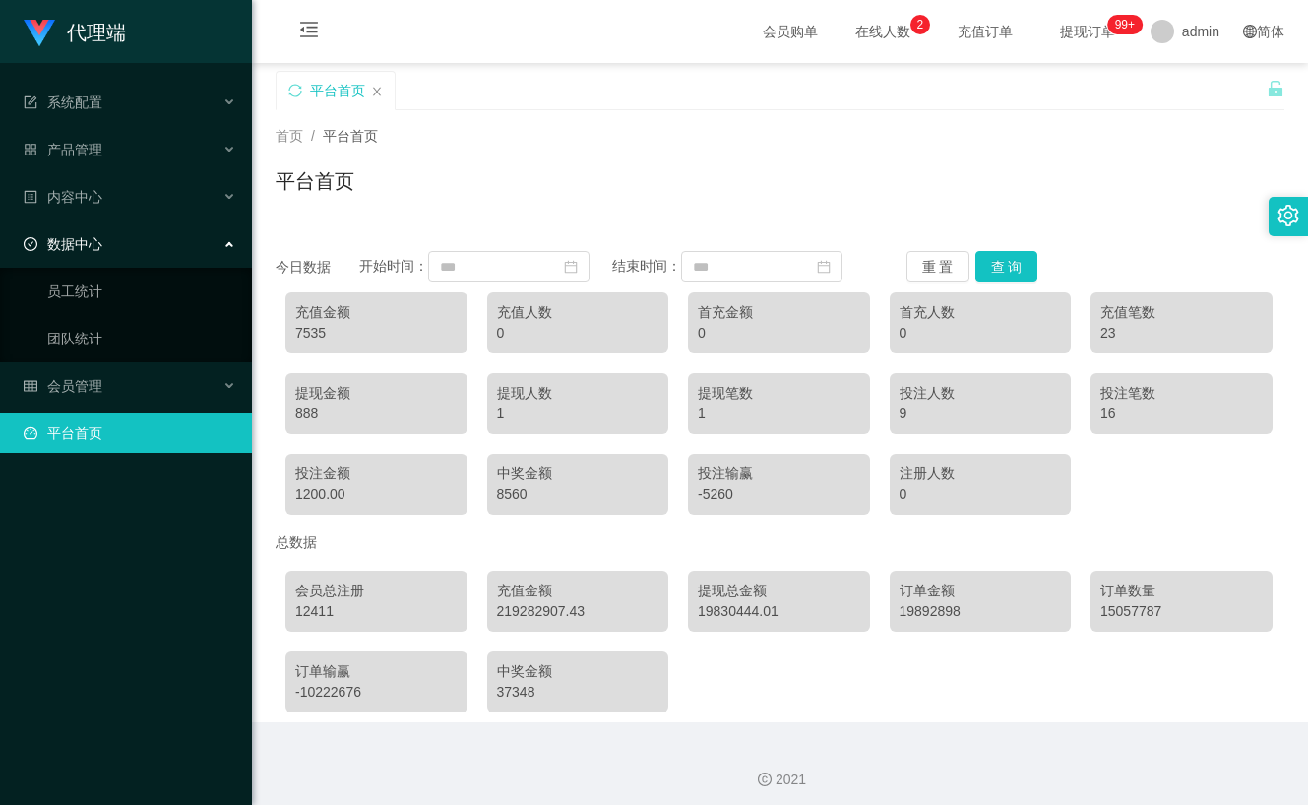
click at [99, 264] on div "数据中心" at bounding box center [126, 243] width 252 height 39
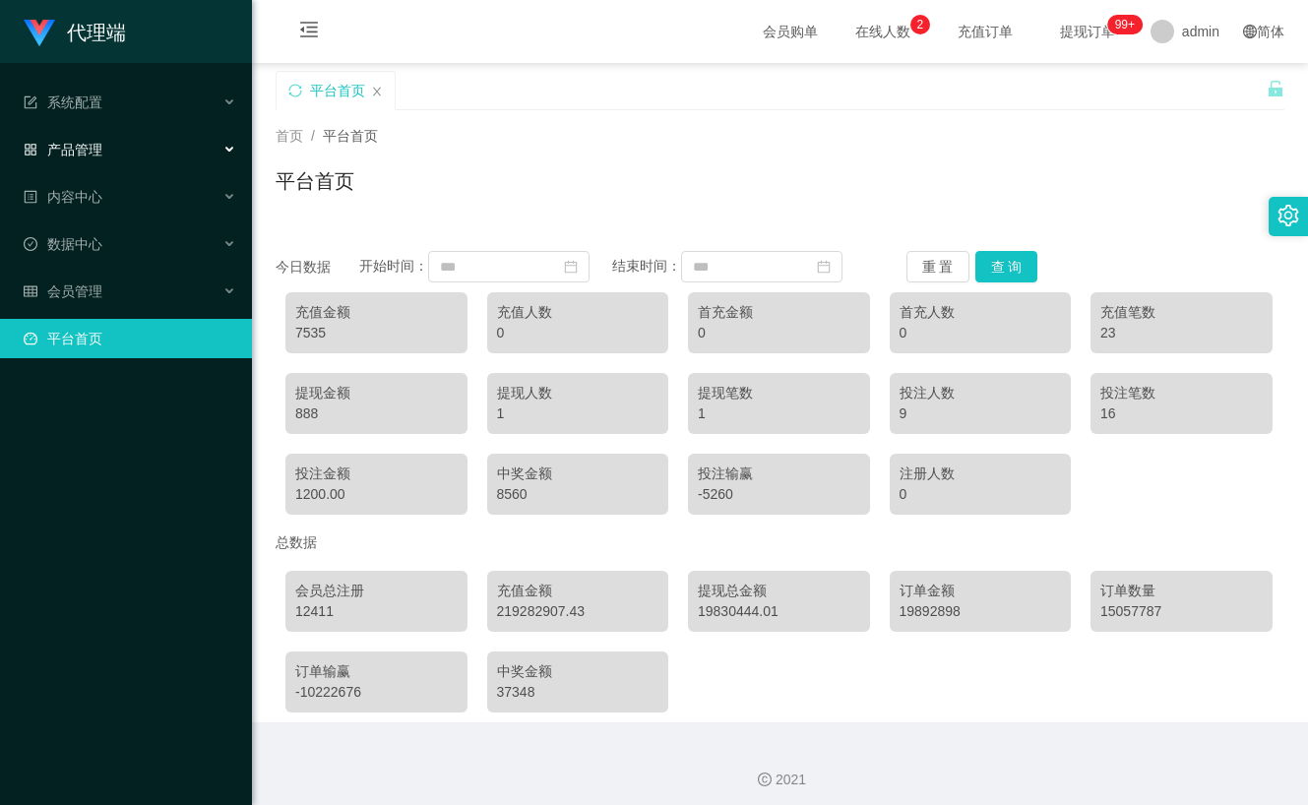
drag, startPoint x: 109, startPoint y: 149, endPoint x: 124, endPoint y: 163, distance: 20.9
click at [111, 148] on div "产品管理" at bounding box center [126, 149] width 252 height 39
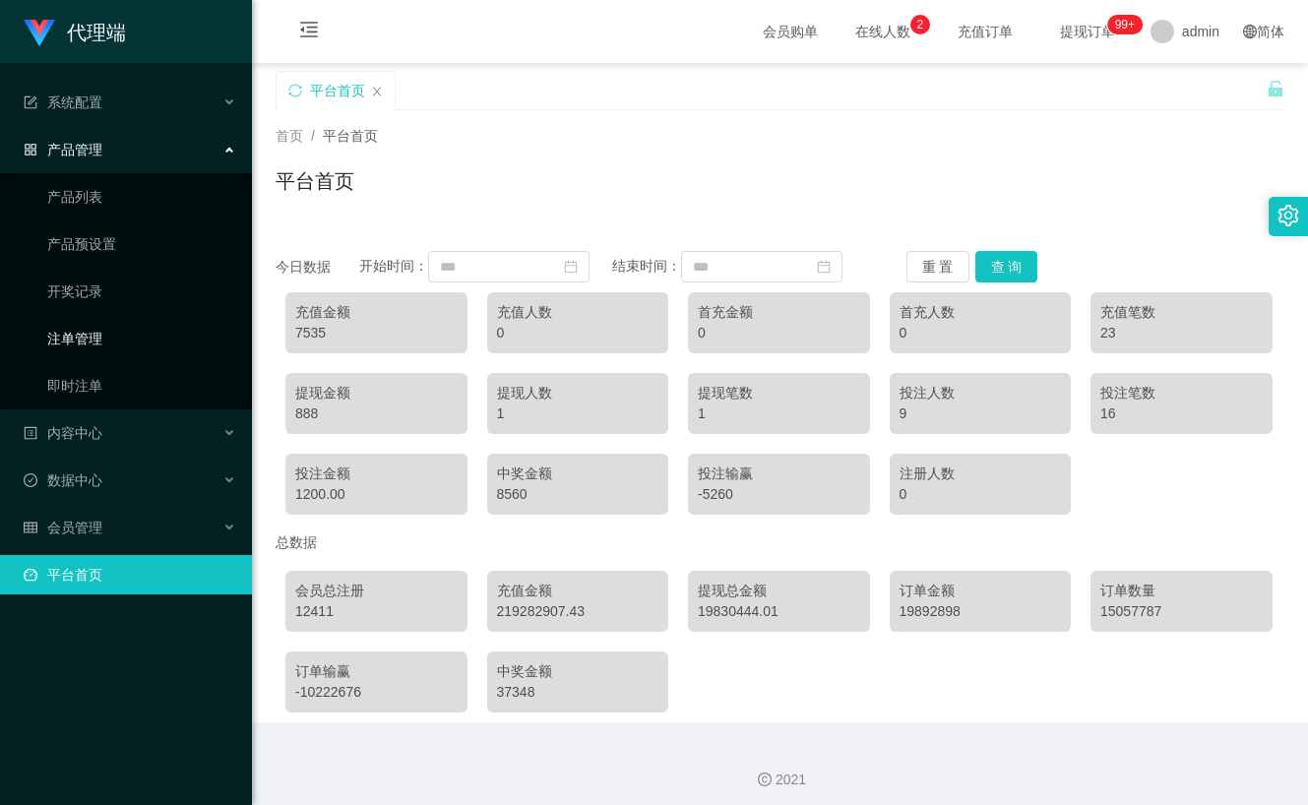
click at [115, 339] on link "注单管理" at bounding box center [141, 338] width 189 height 39
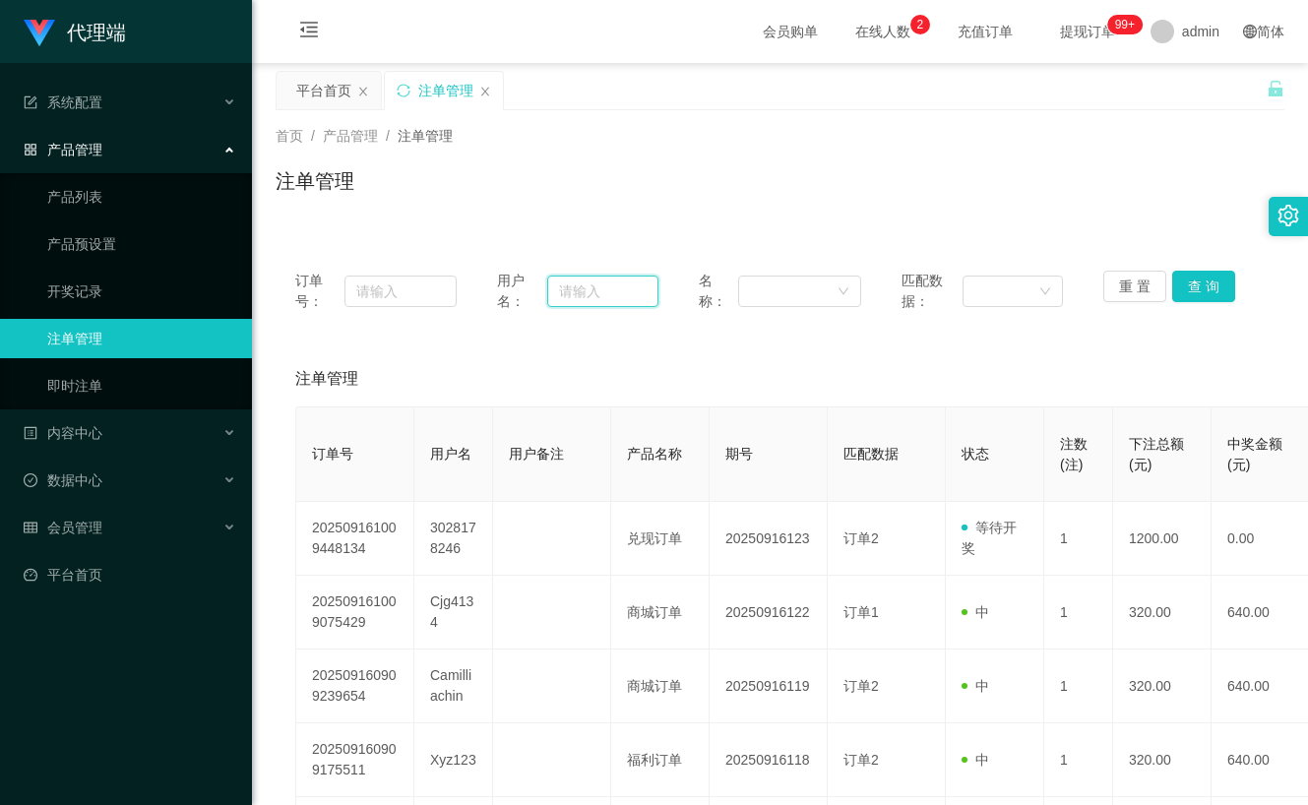
click at [621, 294] on input "text" at bounding box center [602, 290] width 111 height 31
paste input "3028178246"
type input "3028178246"
click at [1216, 285] on button "查 询" at bounding box center [1203, 286] width 63 height 31
click at [623, 295] on input "3028178246" at bounding box center [602, 290] width 111 height 31
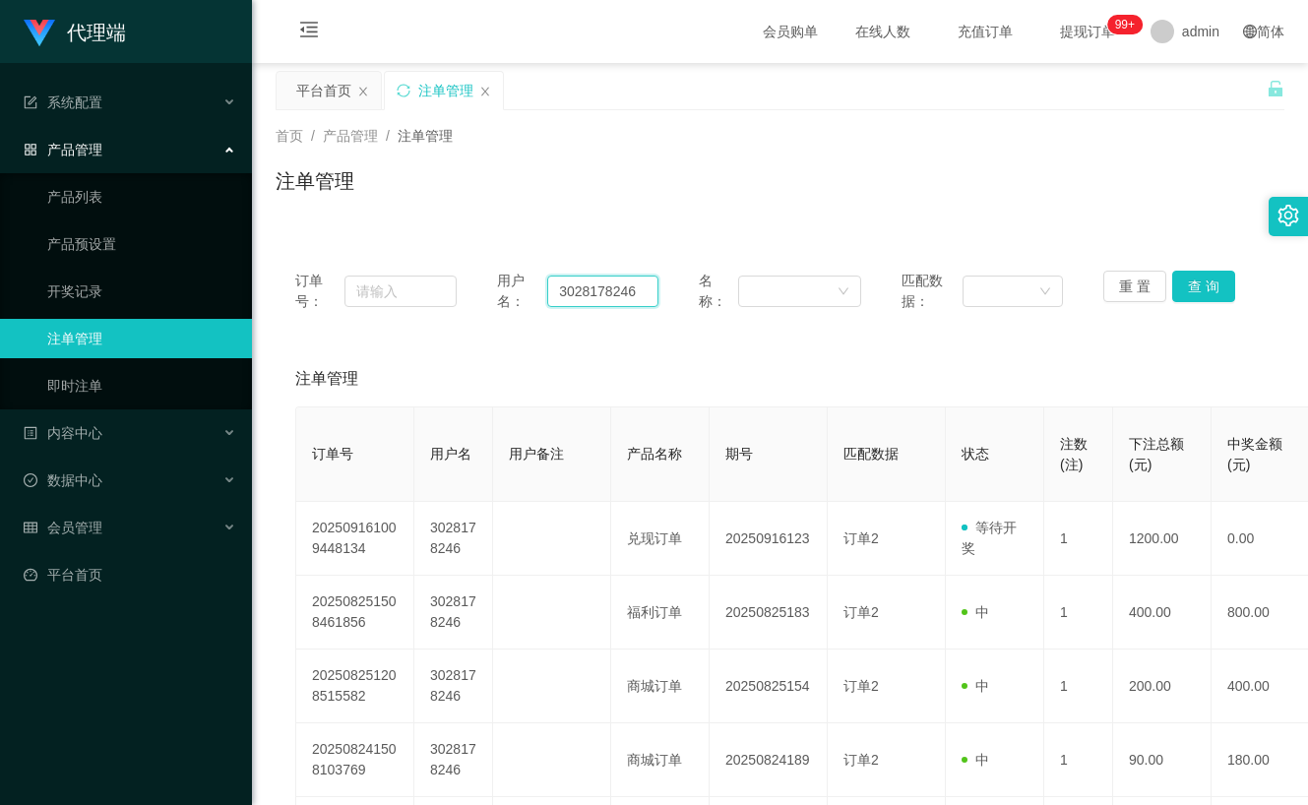
click at [623, 295] on input "3028178246" at bounding box center [602, 290] width 111 height 31
click at [584, 295] on input "3028178246" at bounding box center [602, 290] width 111 height 31
click at [141, 518] on div "会员管理" at bounding box center [126, 527] width 252 height 39
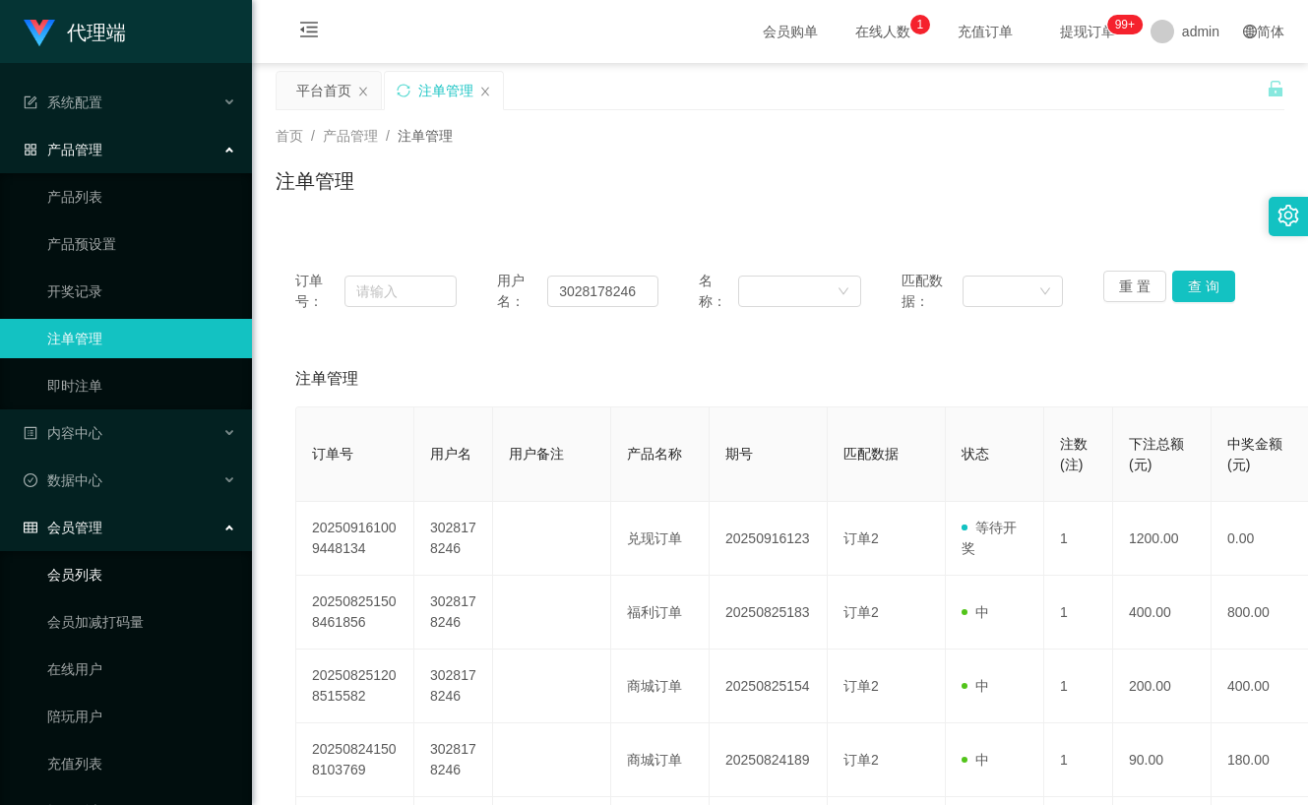
click at [91, 573] on link "会员列表" at bounding box center [141, 574] width 189 height 39
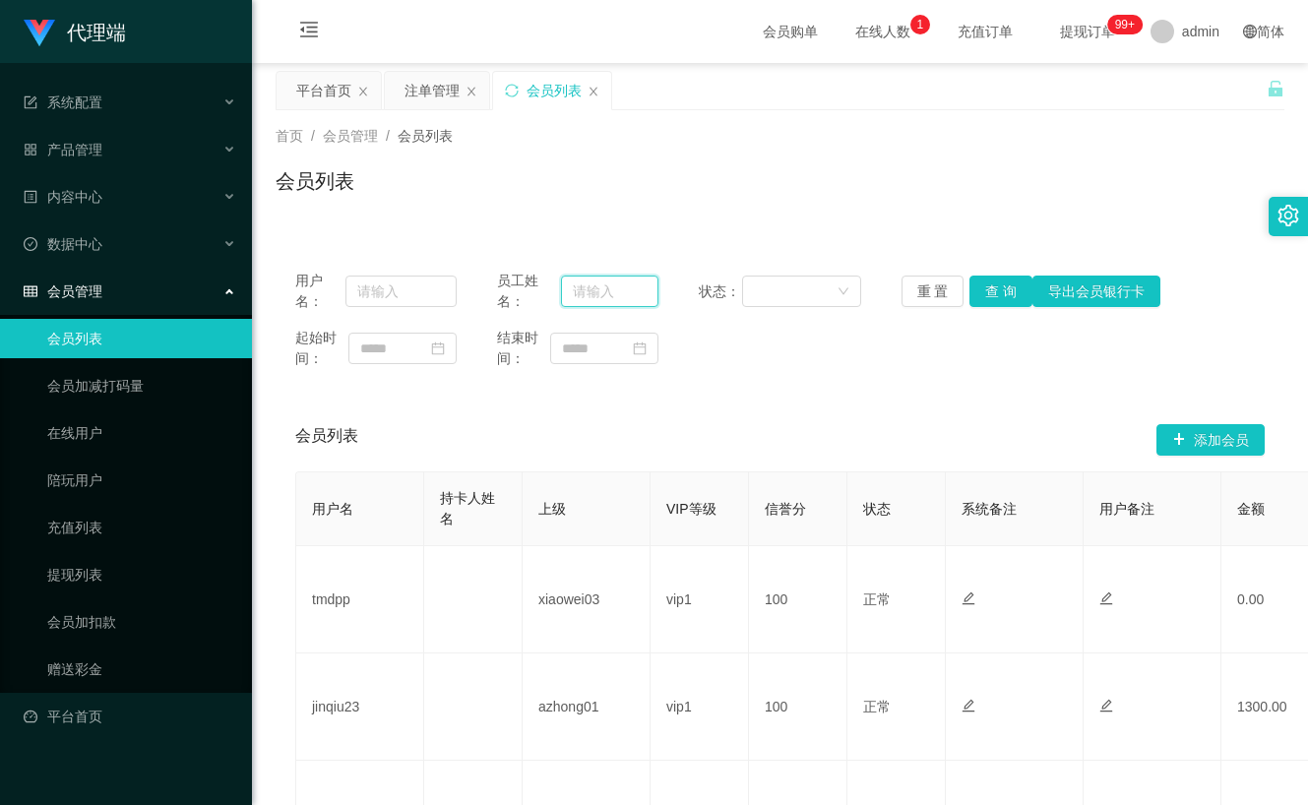
click at [593, 292] on input "text" at bounding box center [610, 290] width 98 height 31
click at [435, 296] on input "text" at bounding box center [400, 290] width 111 height 31
paste input "3028178246"
type input "3028178246"
click at [992, 281] on button "查 询" at bounding box center [1000, 290] width 63 height 31
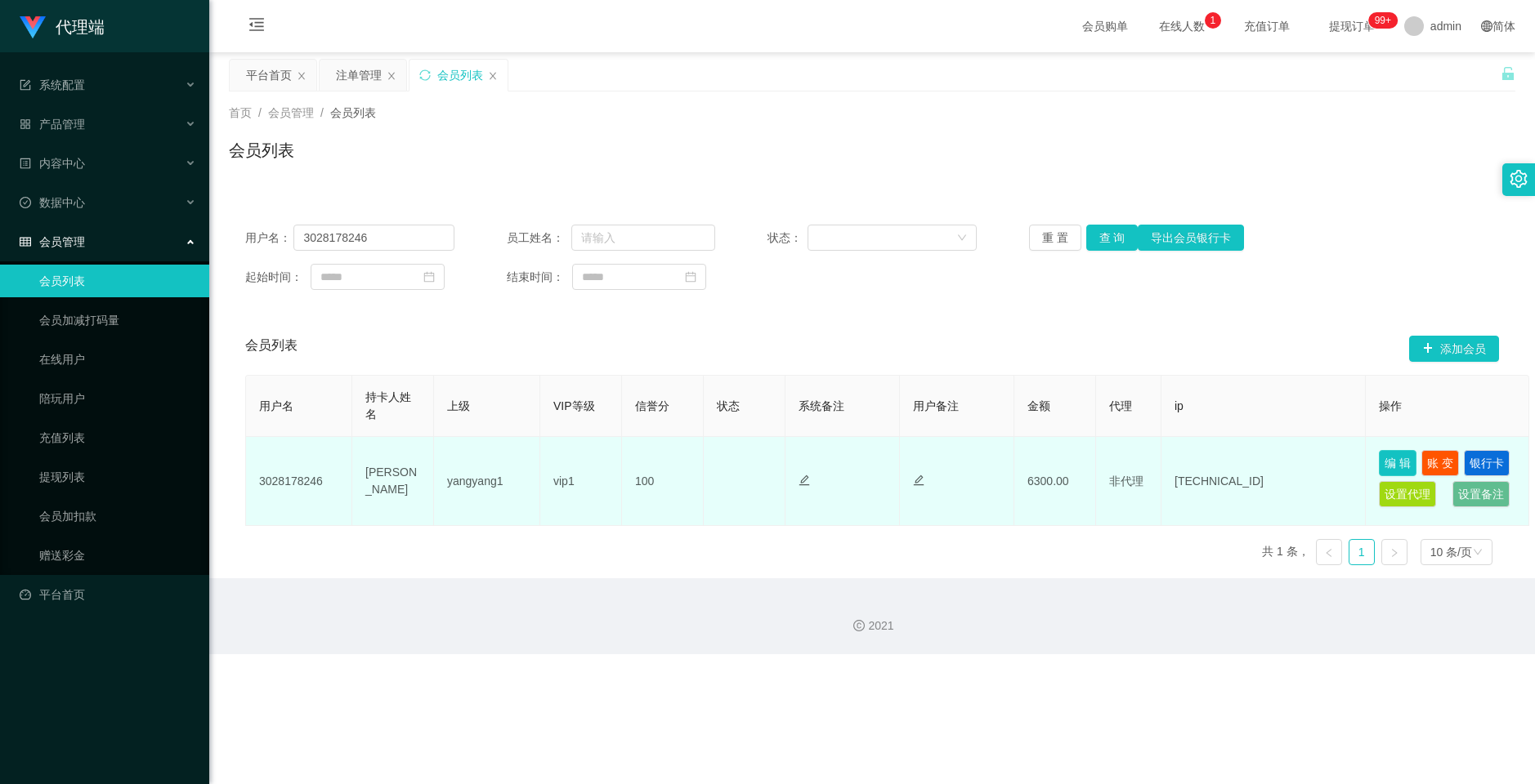
click at [1086, 468] on button "编 辑" at bounding box center [1397, 463] width 37 height 26
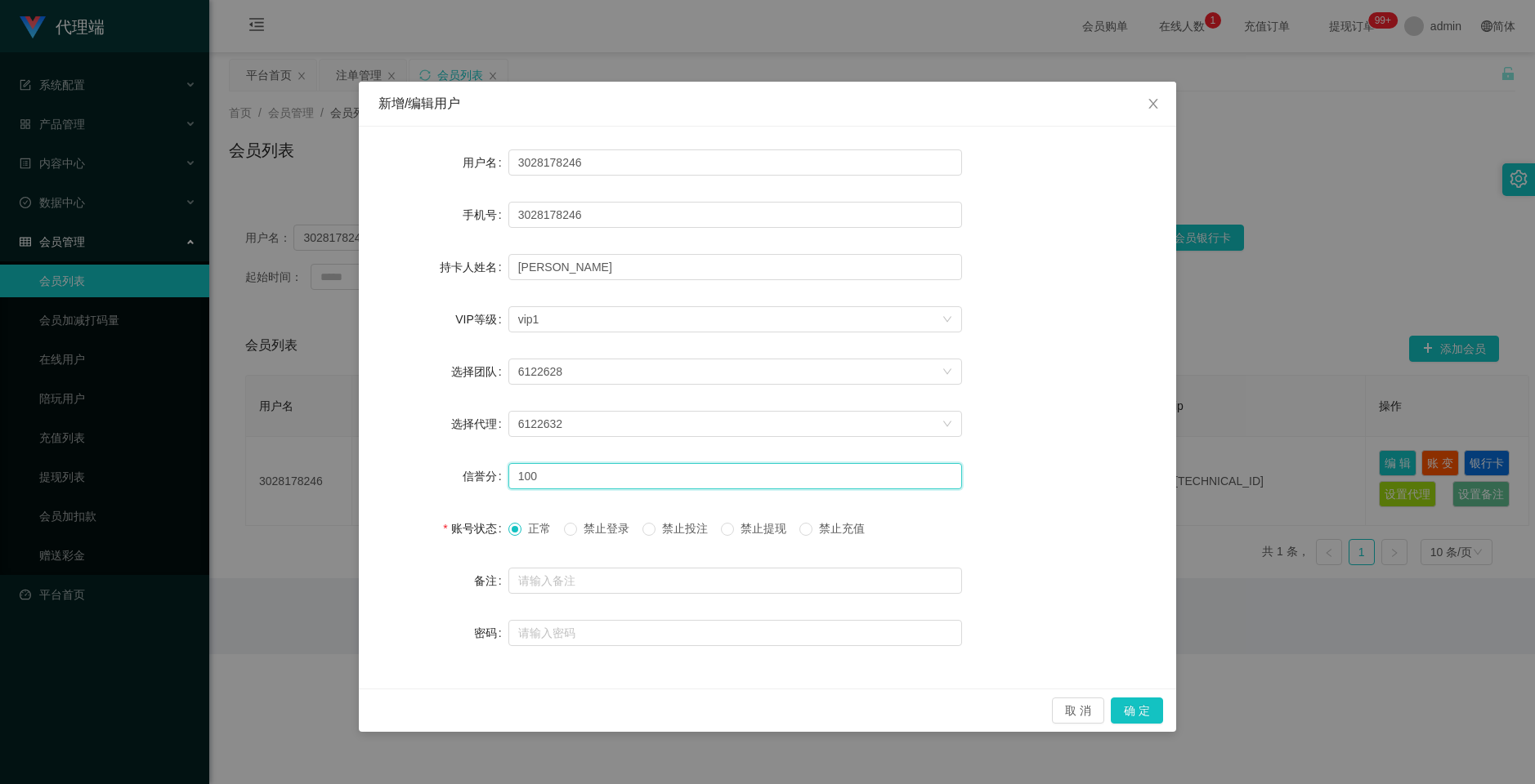
click at [618, 475] on input "100" at bounding box center [735, 476] width 454 height 26
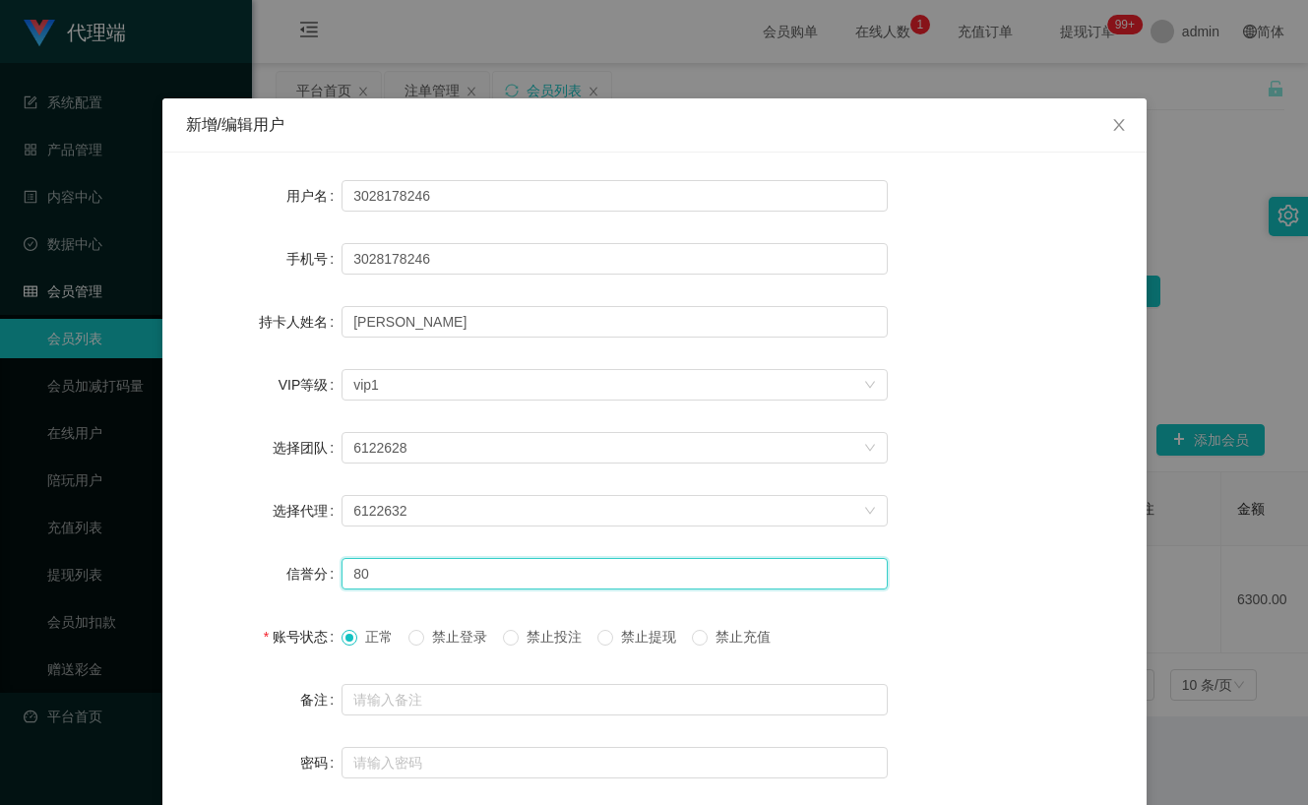
type input "80"
